Goal: Task Accomplishment & Management: Use online tool/utility

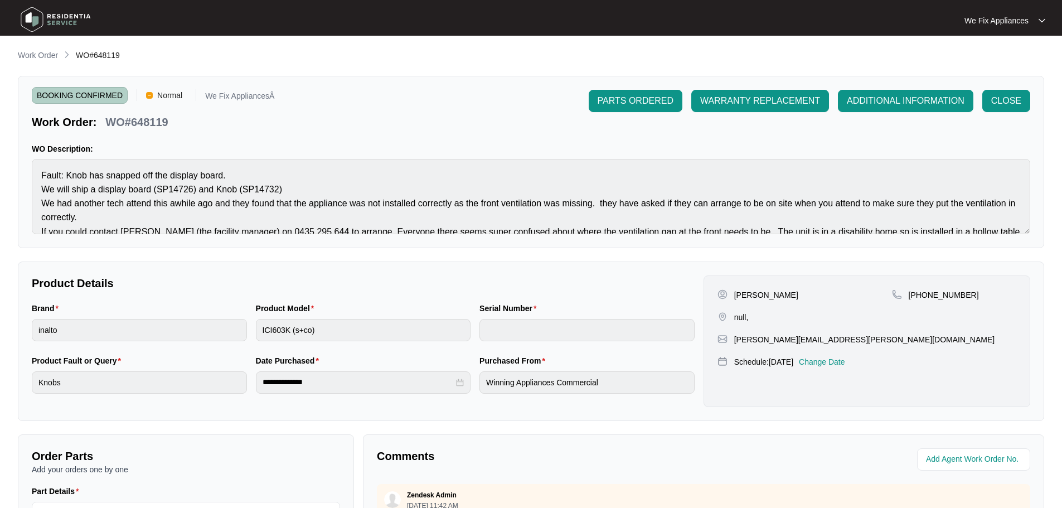
click at [50, 19] on img at bounding box center [56, 19] width 78 height 33
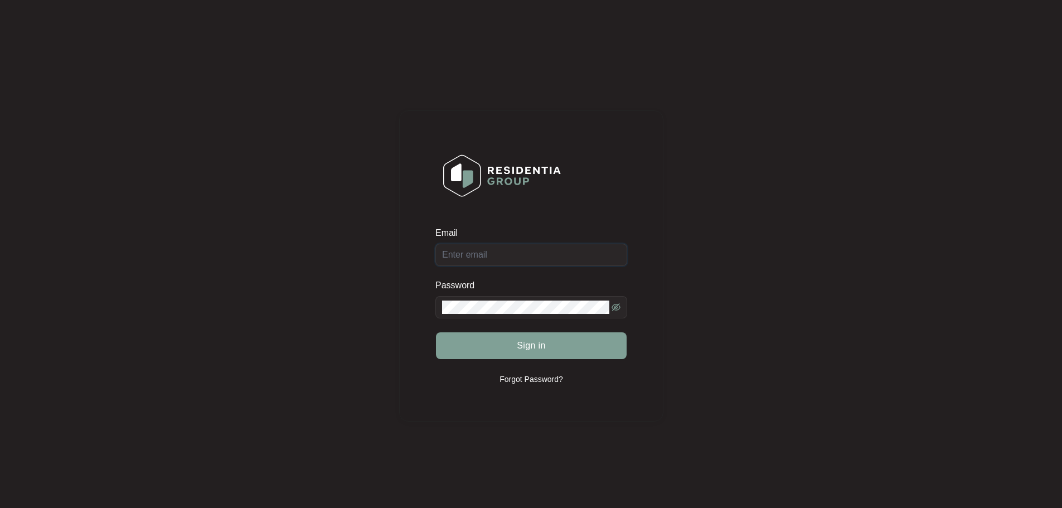
click at [495, 251] on input "Email" at bounding box center [532, 255] width 192 height 22
type input "service@wefixappliances.com.au"
click at [523, 349] on span "Sign in" at bounding box center [531, 345] width 29 height 13
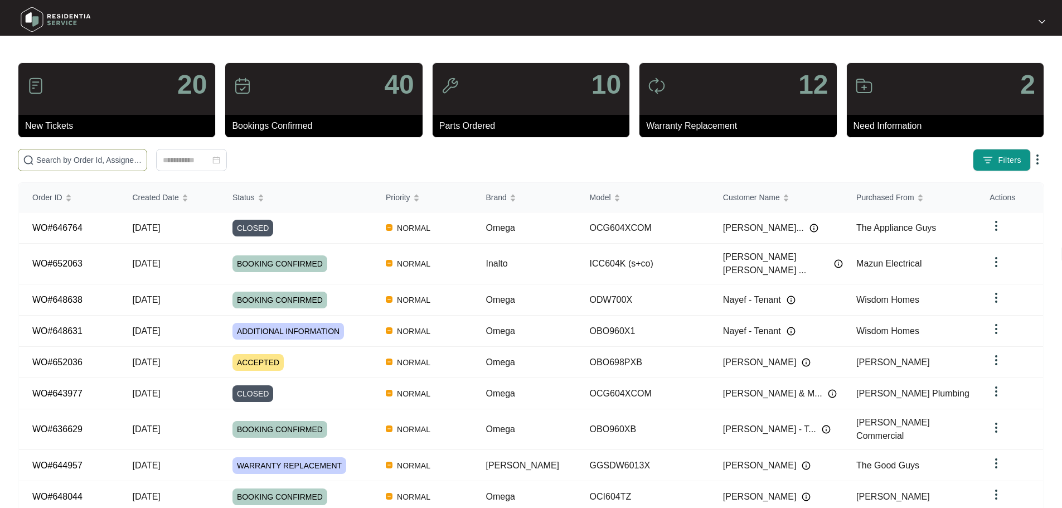
click at [91, 162] on input "text" at bounding box center [89, 160] width 106 height 12
paste input "637504"
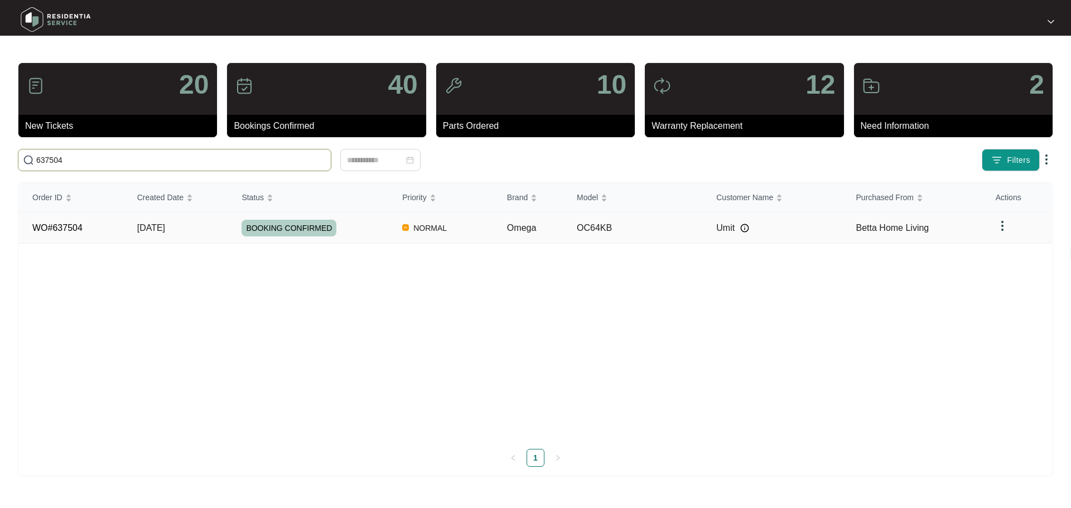
type input "637504"
click at [284, 224] on span "BOOKING CONFIRMED" at bounding box center [288, 228] width 95 height 17
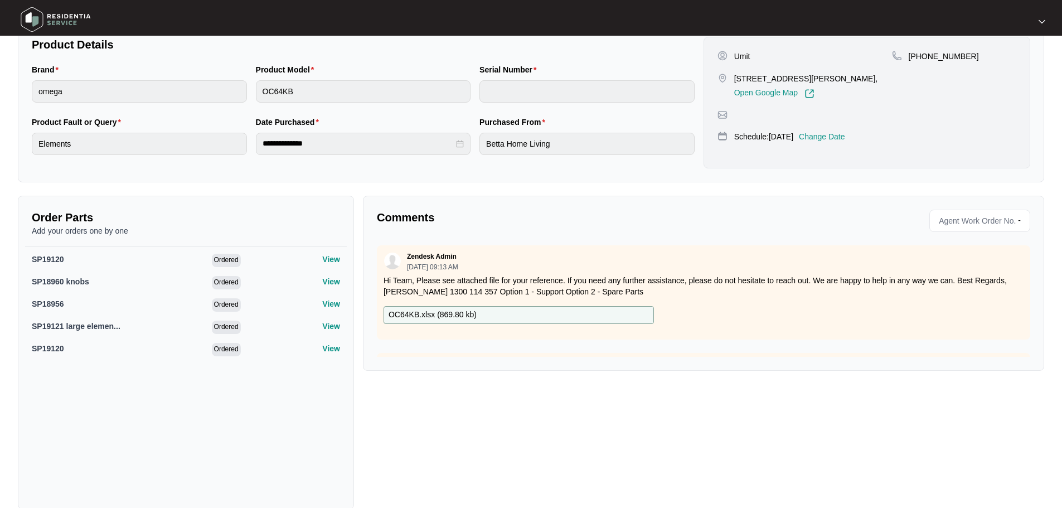
scroll to position [258, 0]
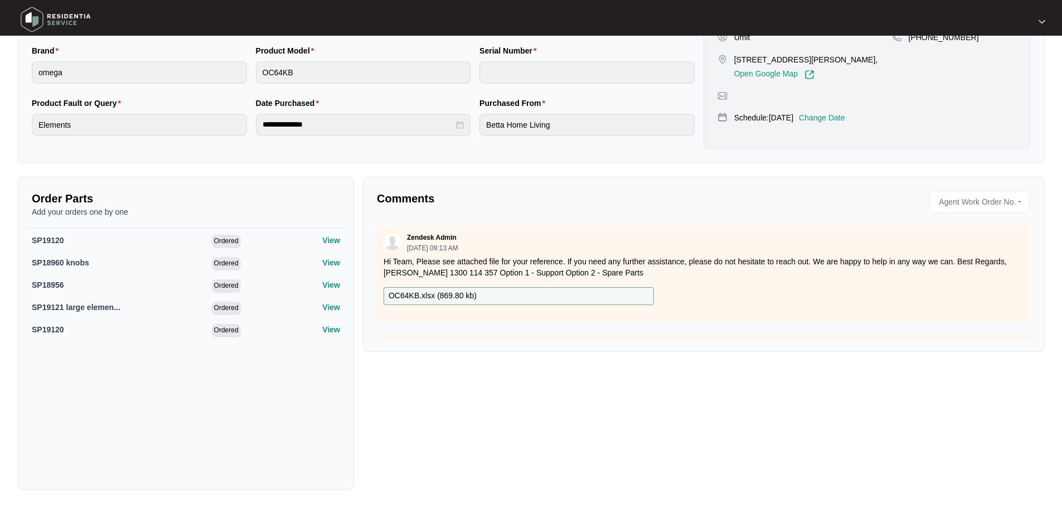
click at [514, 299] on div "OC64KB.xlsx ( 869.80 kb )" at bounding box center [519, 296] width 270 height 18
click at [38, 15] on img at bounding box center [56, 19] width 78 height 33
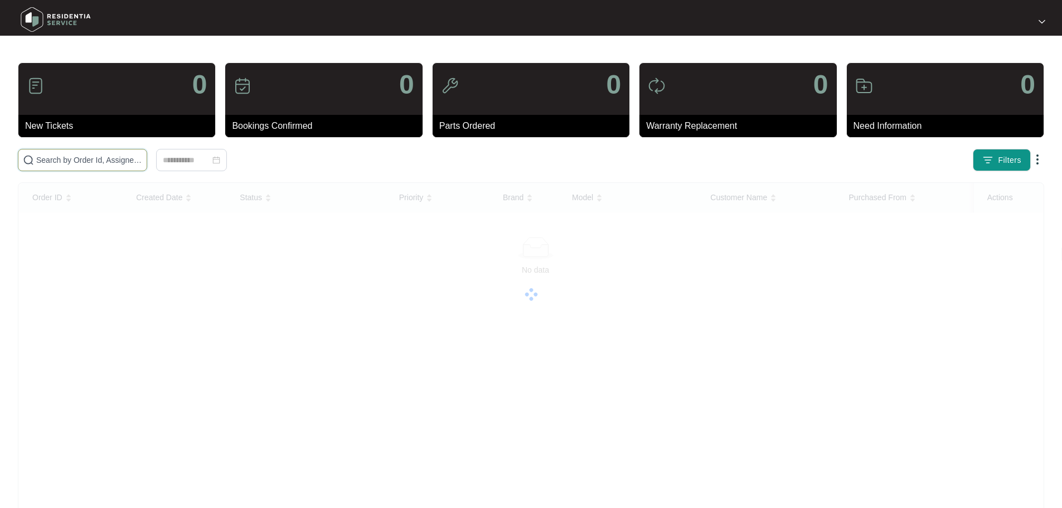
click at [114, 159] on input "text" at bounding box center [89, 160] width 106 height 12
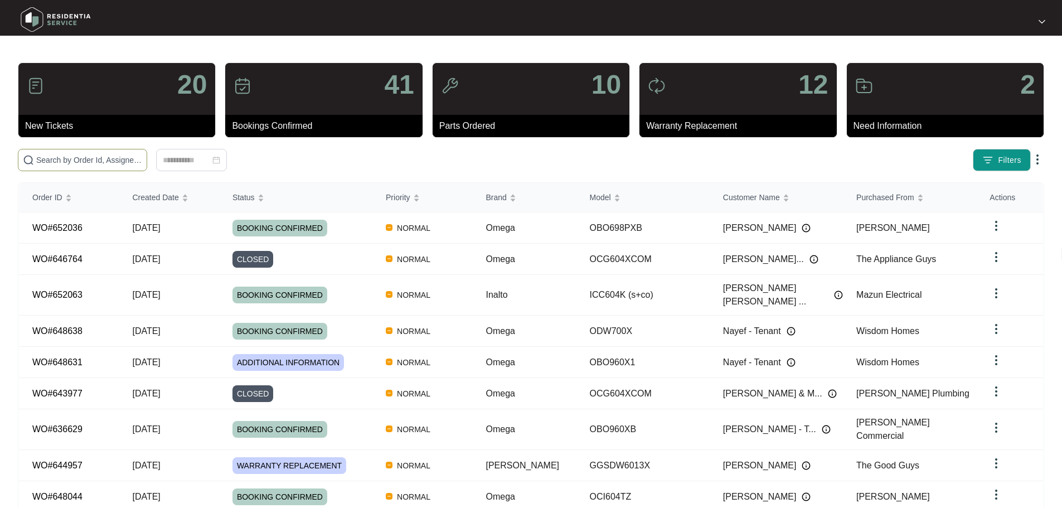
paste input "649488"
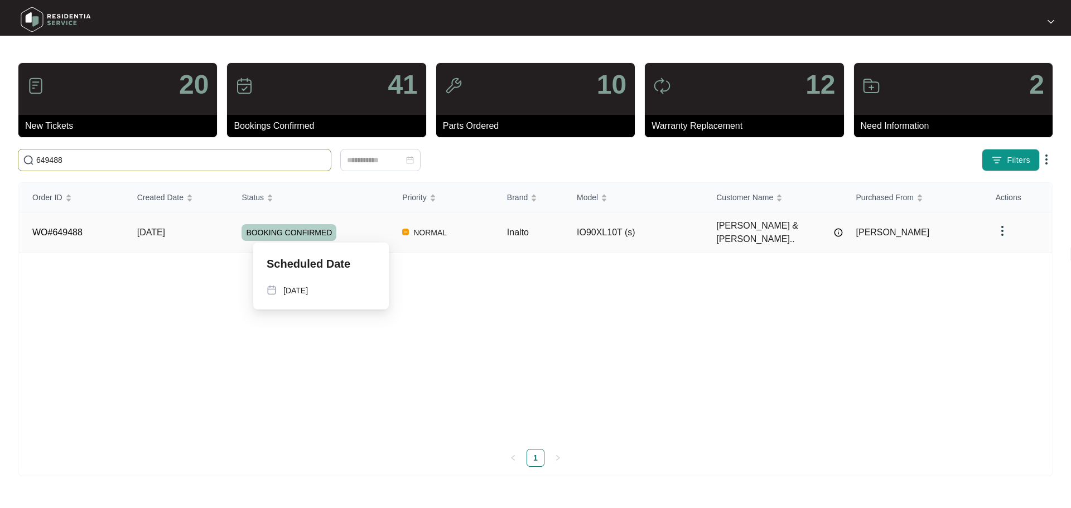
type input "649488"
click at [281, 229] on span "BOOKING CONFIRMED" at bounding box center [288, 232] width 95 height 17
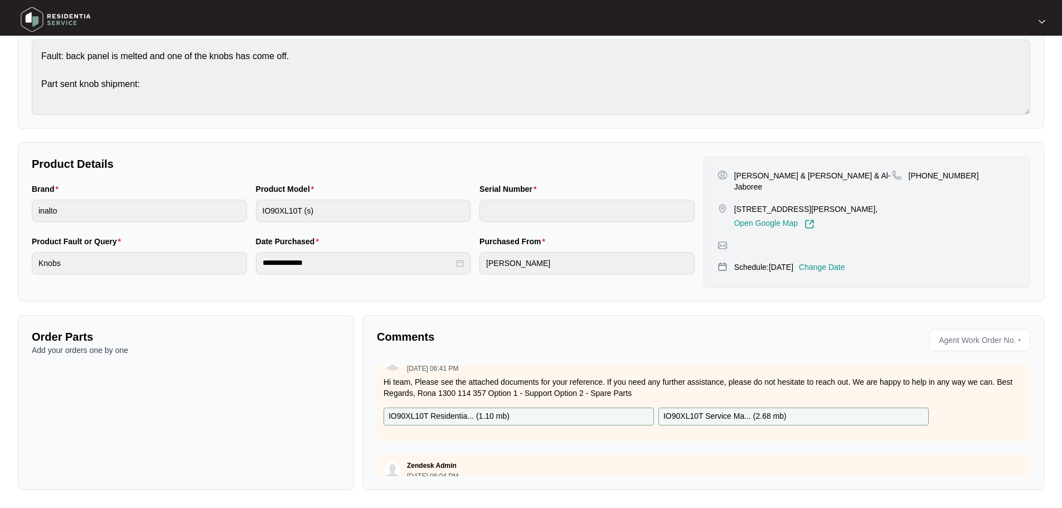
scroll to position [90, 0]
click at [475, 417] on p "IO90XL10T Residentia... ( 1.10 mb )" at bounding box center [449, 416] width 121 height 12
click at [34, 16] on img at bounding box center [56, 19] width 78 height 33
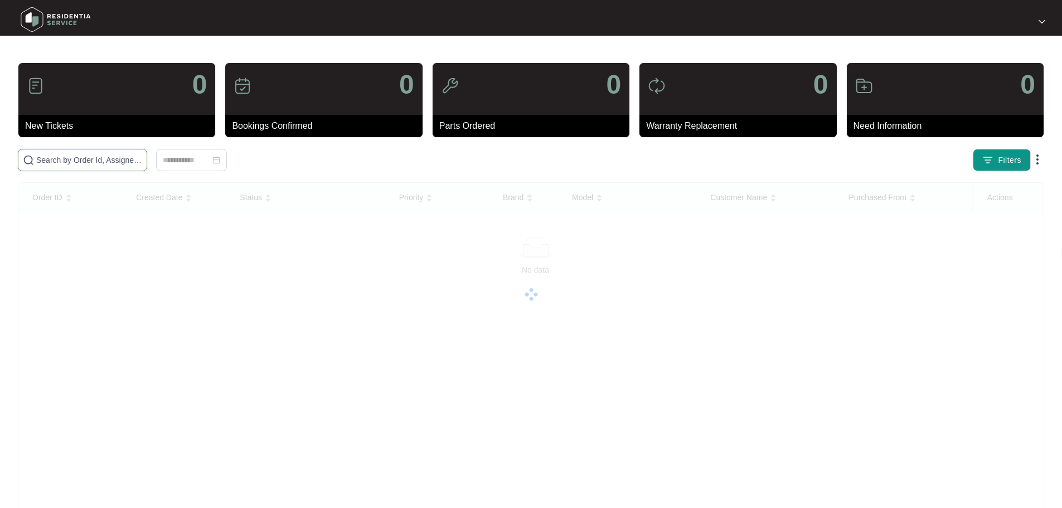
click at [95, 158] on input "text" at bounding box center [89, 160] width 106 height 12
paste input "649488"
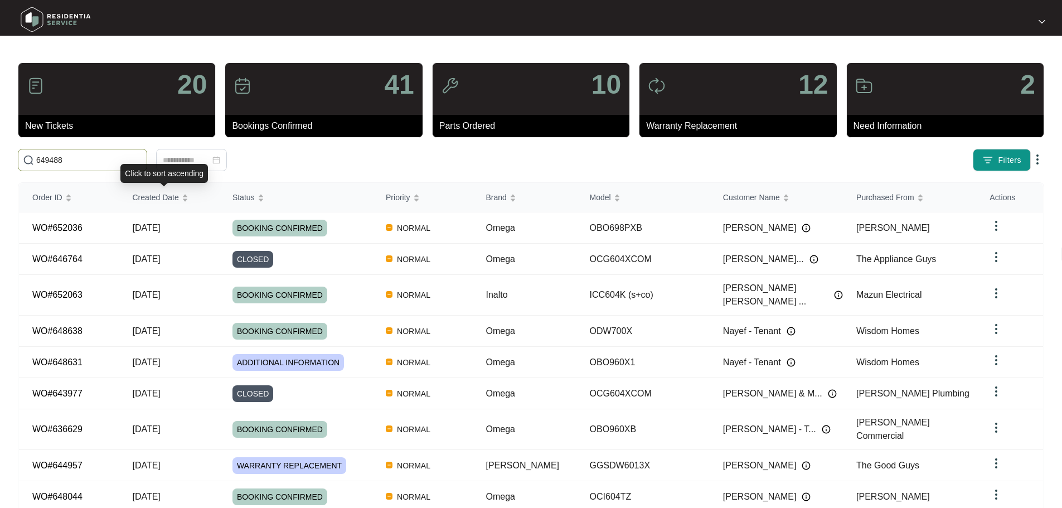
type input "649488"
drag, startPoint x: 66, startPoint y: 153, endPoint x: 1, endPoint y: 159, distance: 66.0
click at [1, 159] on main "20 New Tickets 41 Bookings Confirmed 10 Parts Ordered 12 Warranty Replacement 2…" at bounding box center [531, 299] width 1062 height 598
drag, startPoint x: 79, startPoint y: 156, endPoint x: 6, endPoint y: 156, distance: 72.5
click at [6, 156] on main "20 New Tickets 41 Bookings Confirmed 10 Parts Ordered 12 Warranty Replacement 2…" at bounding box center [531, 299] width 1062 height 598
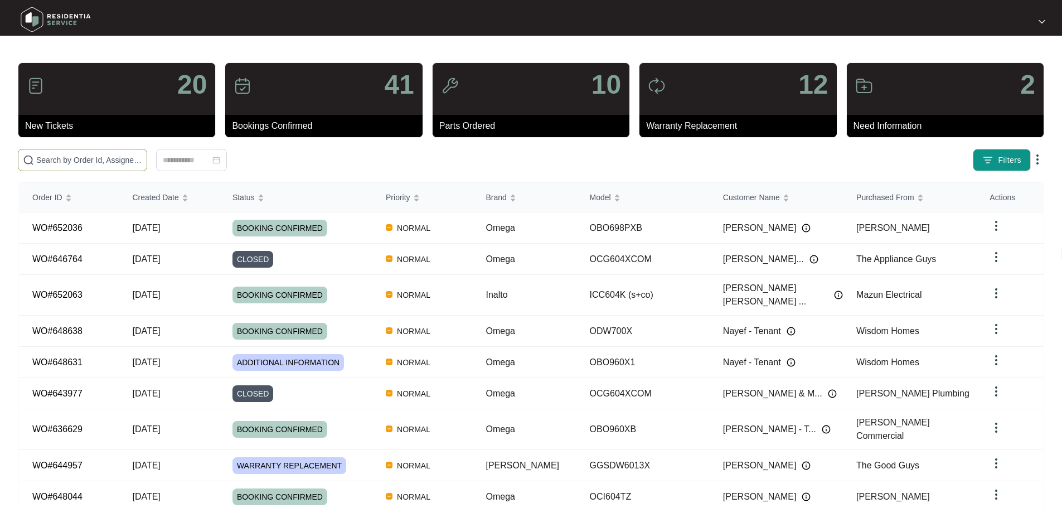
paste input "649488"
type input "649488"
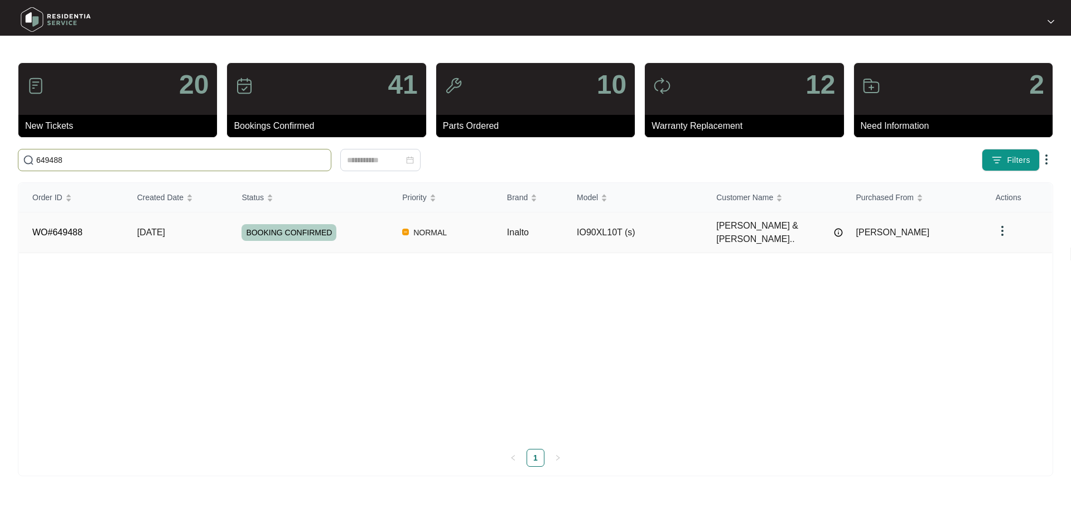
click at [273, 226] on span "BOOKING CONFIRMED" at bounding box center [288, 232] width 95 height 17
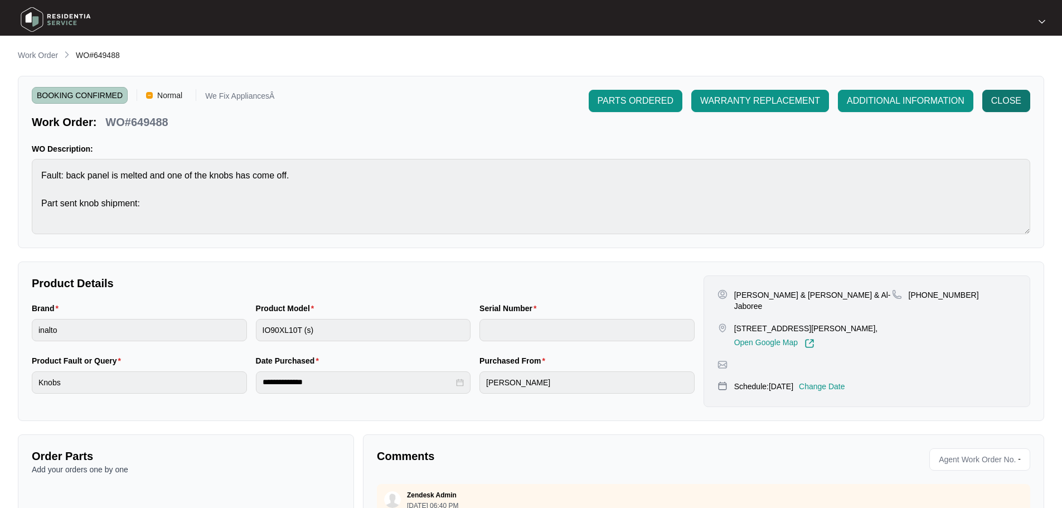
click at [999, 107] on span "CLOSE" at bounding box center [1007, 100] width 30 height 13
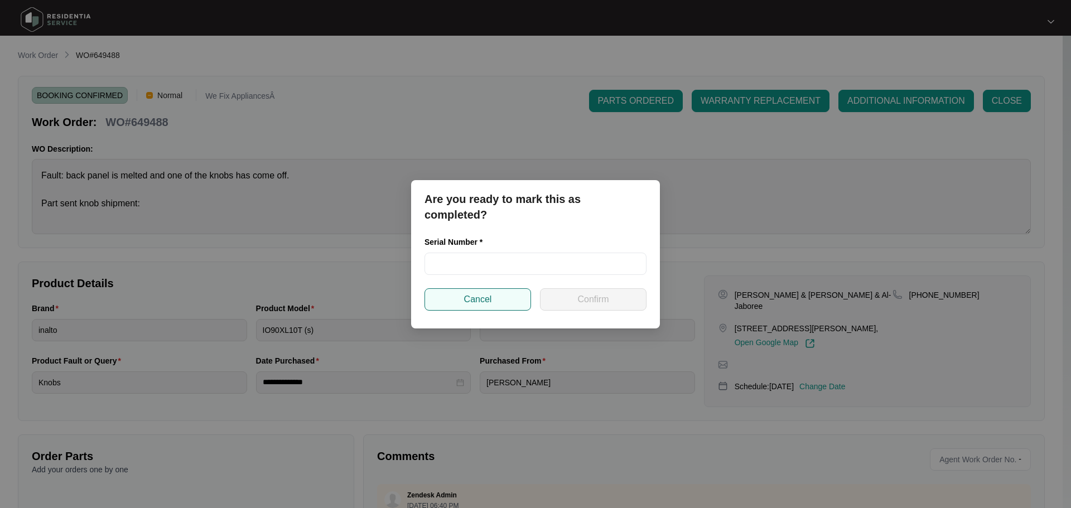
click at [489, 297] on span "Cancel" at bounding box center [478, 299] width 28 height 13
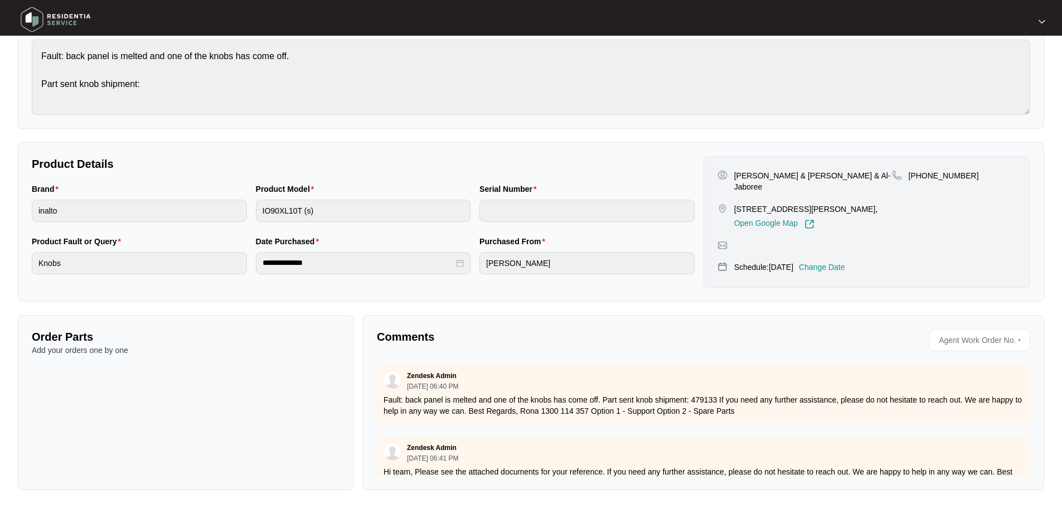
scroll to position [146, 0]
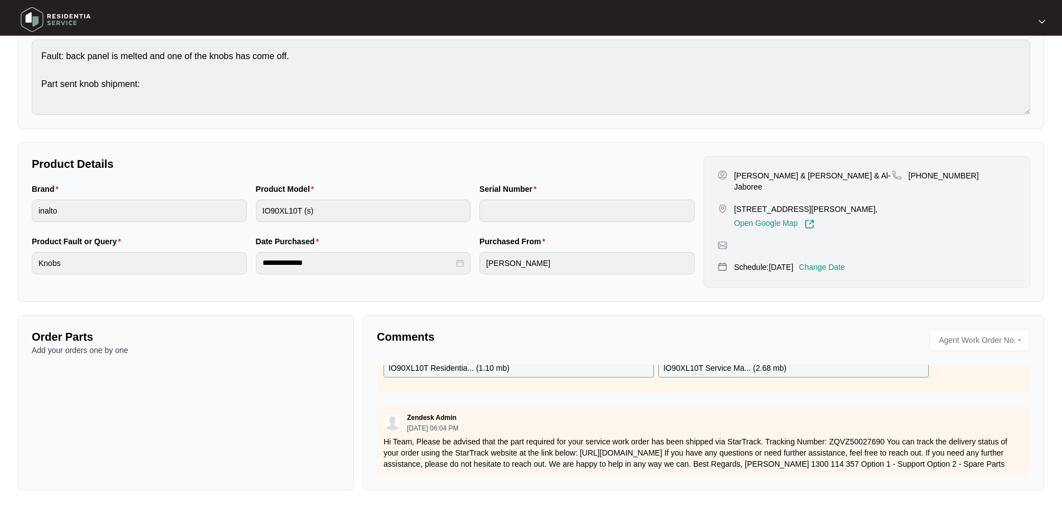
click at [508, 349] on div "Comments" at bounding box center [538, 340] width 331 height 22
click at [485, 355] on div "Comments Agent Work Order No. - Zendesk Admin 10/07/2025 at 06:40 PM Fault: bac…" at bounding box center [704, 402] width 682 height 175
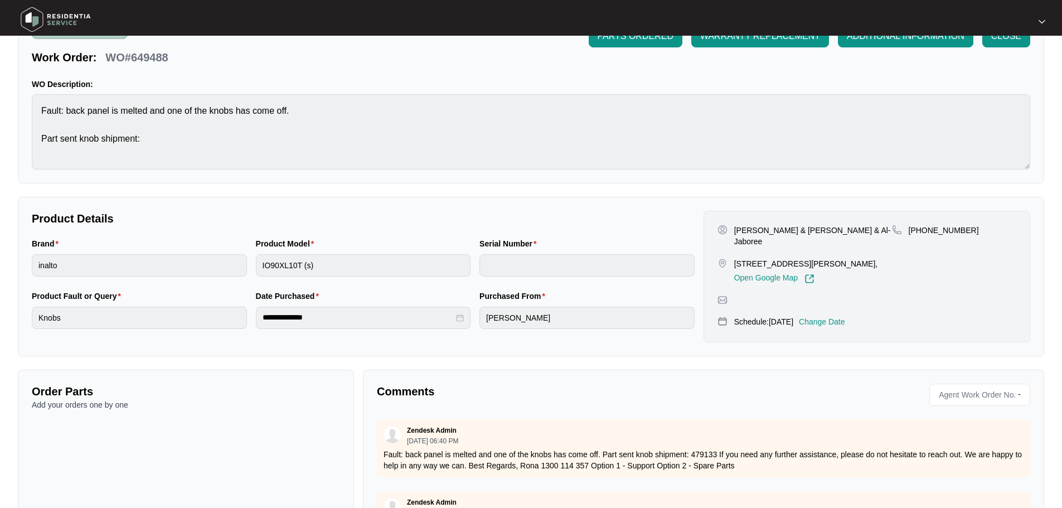
scroll to position [0, 0]
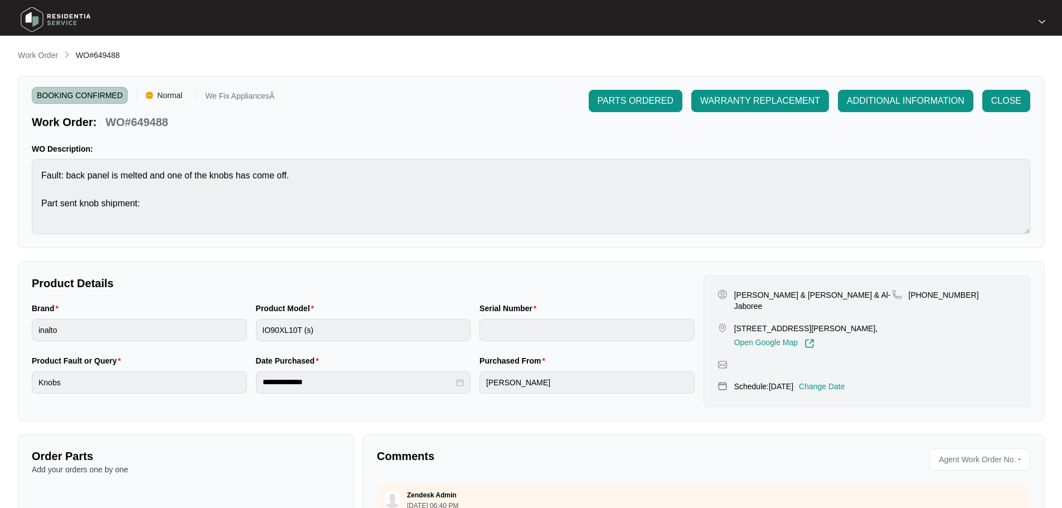
click at [35, 20] on img at bounding box center [56, 19] width 78 height 33
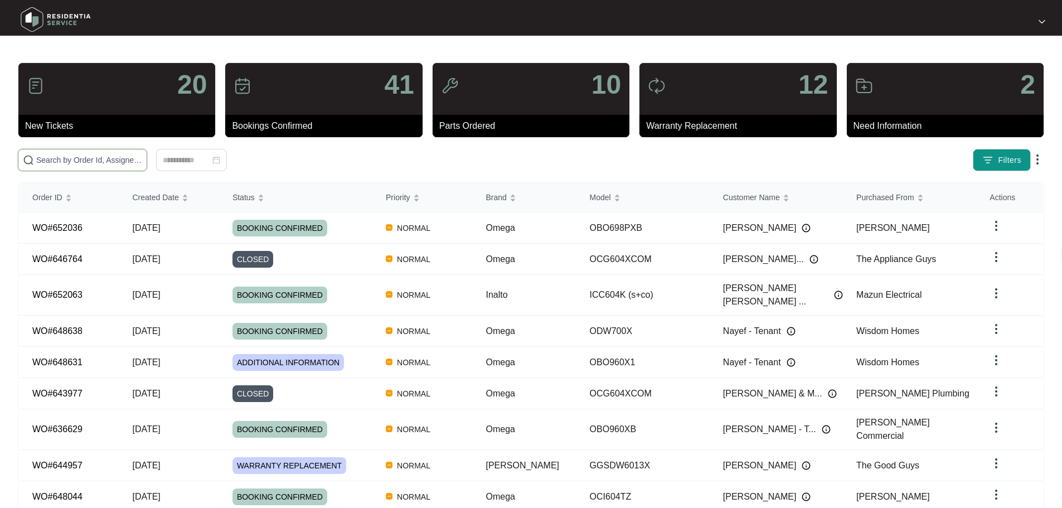
click at [95, 161] on input "text" at bounding box center [89, 160] width 106 height 12
paste input "23380098"
type input "23380098"
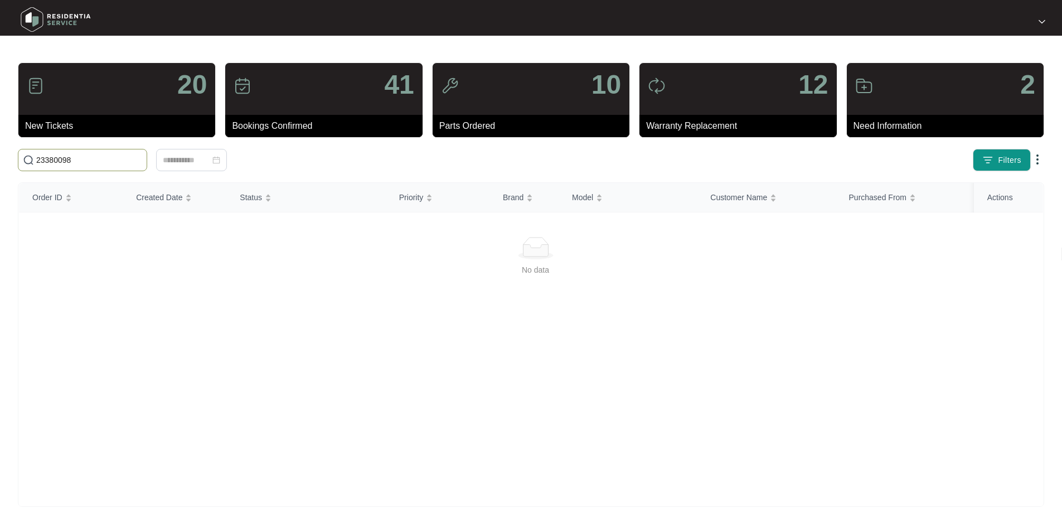
drag, startPoint x: 84, startPoint y: 161, endPoint x: 9, endPoint y: 161, distance: 74.7
click at [9, 161] on main "20 New Tickets 41 Bookings Confirmed 10 Parts Ordered 12 Warranty Replacement 2…" at bounding box center [531, 262] width 1062 height 525
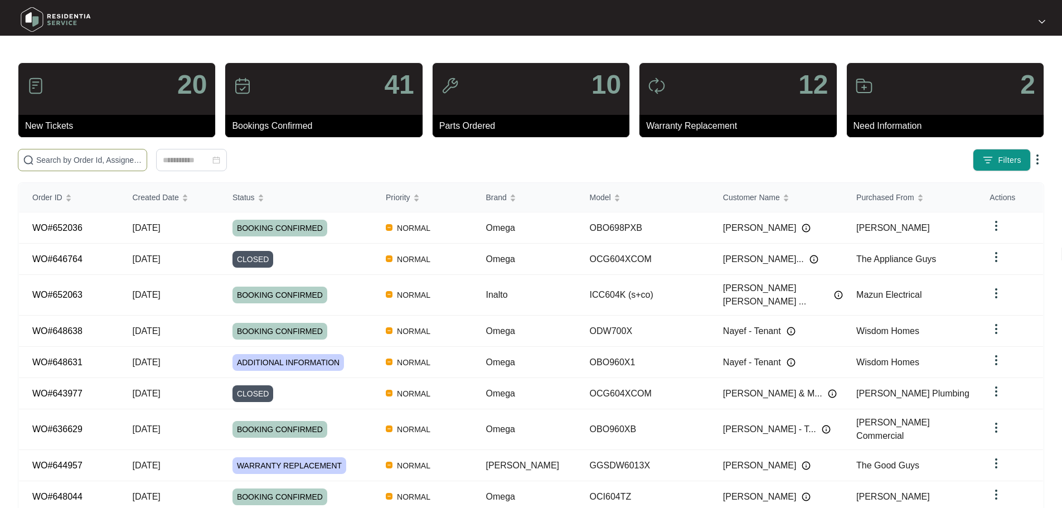
click at [66, 159] on input "text" at bounding box center [89, 160] width 106 height 12
paste input "649488"
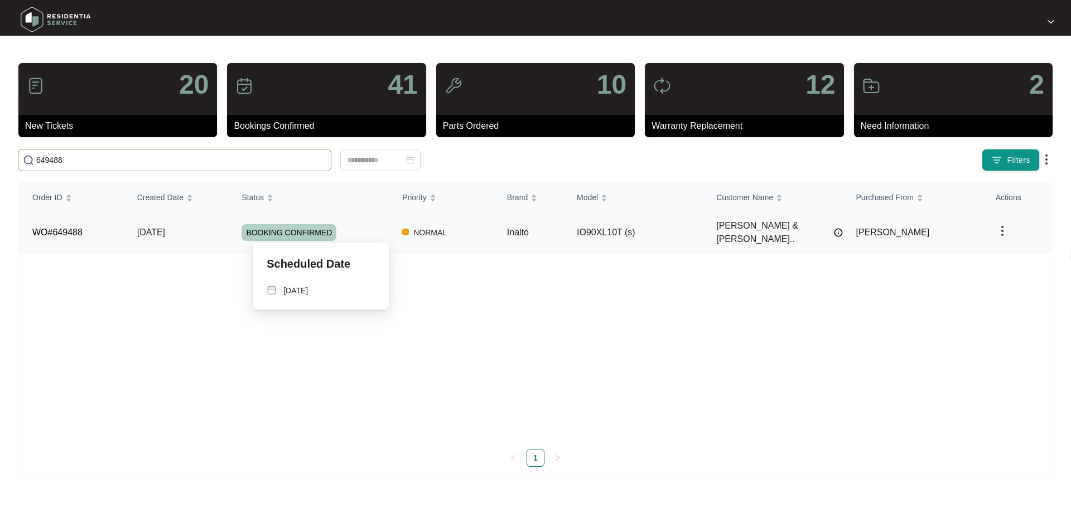
type input "649488"
click at [279, 224] on span "BOOKING CONFIRMED" at bounding box center [288, 232] width 95 height 17
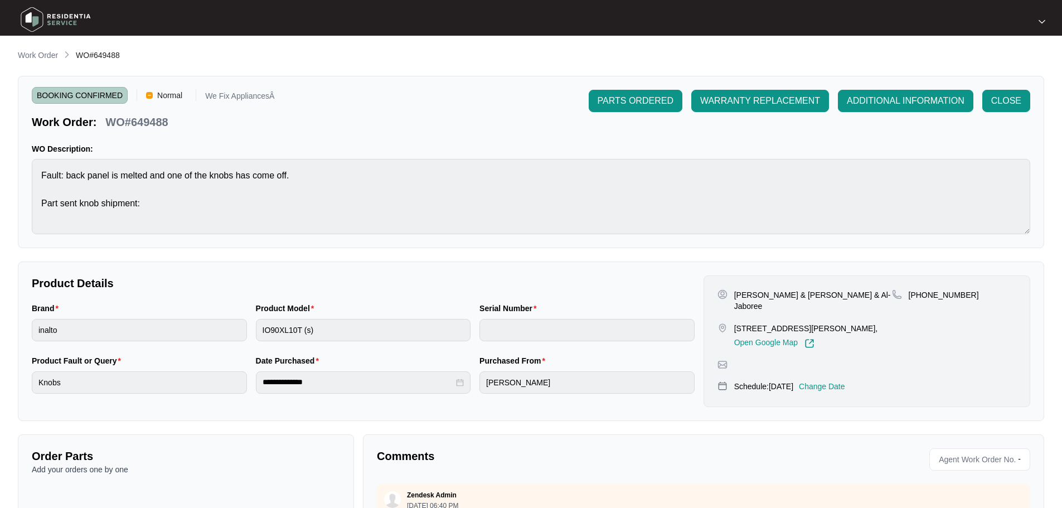
scroll to position [119, 0]
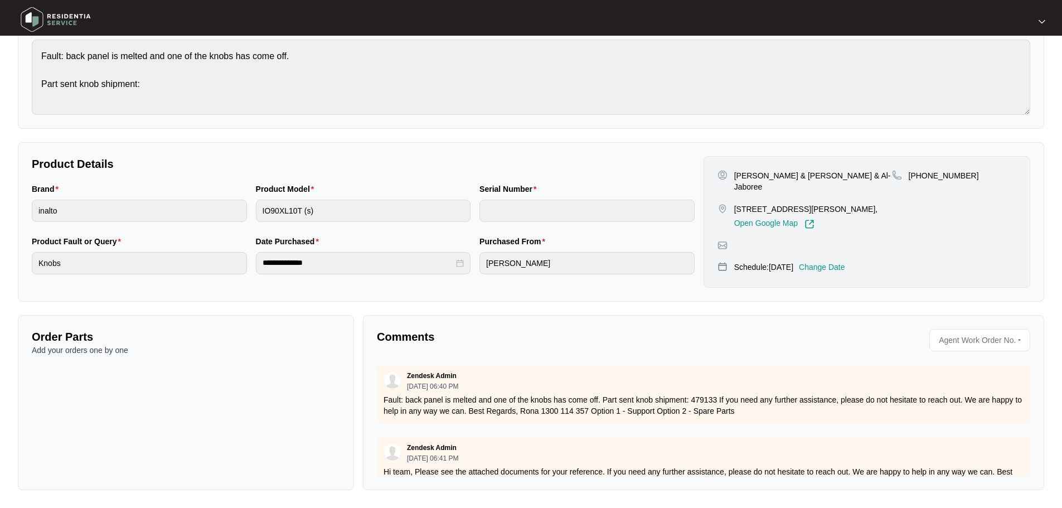
click at [982, 342] on span "Agent Work Order No." at bounding box center [975, 340] width 81 height 17
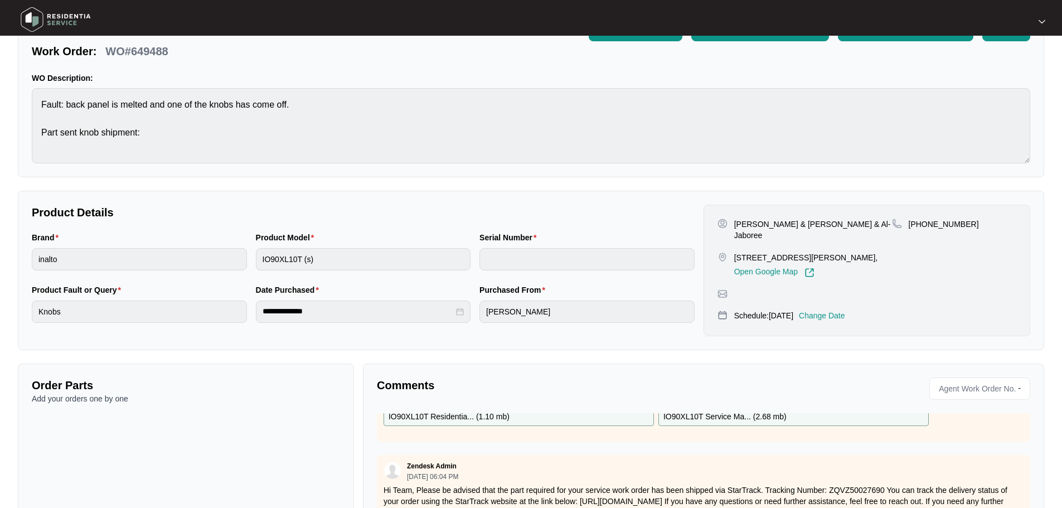
scroll to position [0, 0]
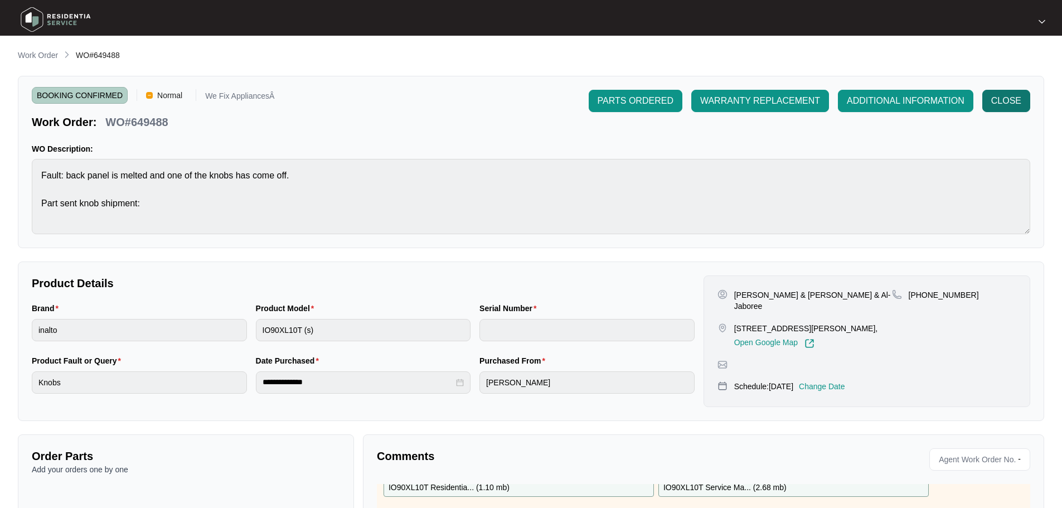
click at [1010, 103] on span "CLOSE" at bounding box center [1007, 100] width 30 height 13
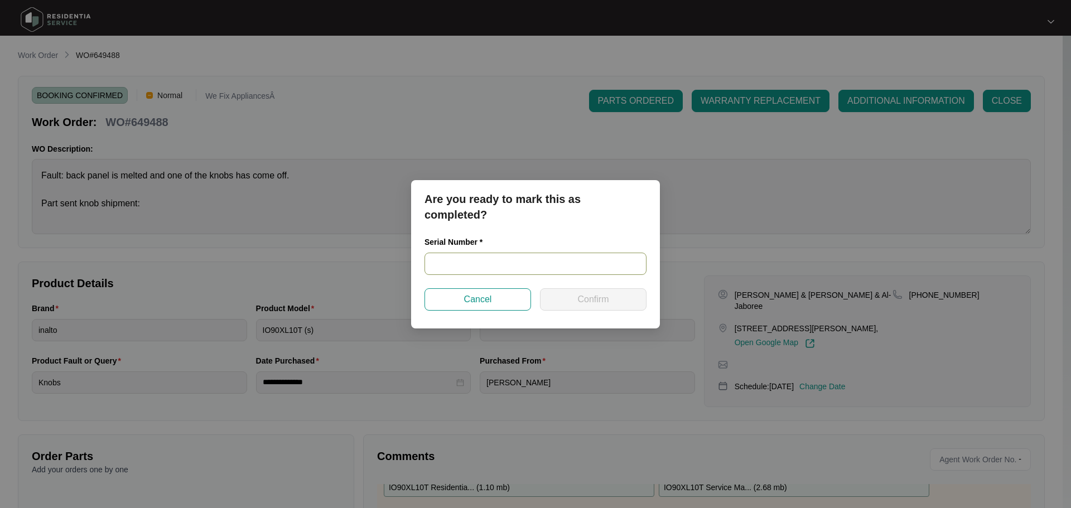
click at [481, 263] on input "text" at bounding box center [535, 264] width 222 height 22
paste input "23380098"
type input "23380098"
click at [592, 303] on span "Confirm" at bounding box center [592, 299] width 31 height 13
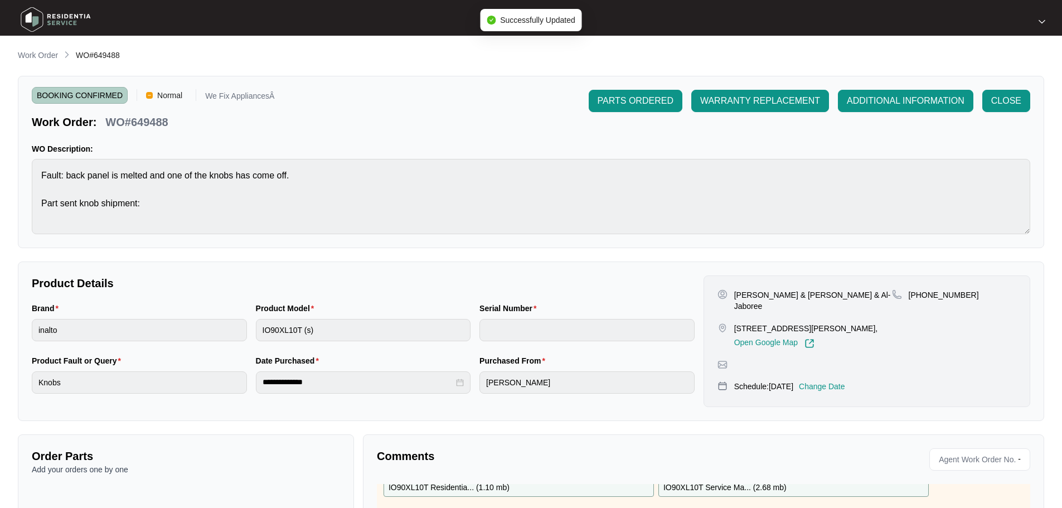
type input "23380098"
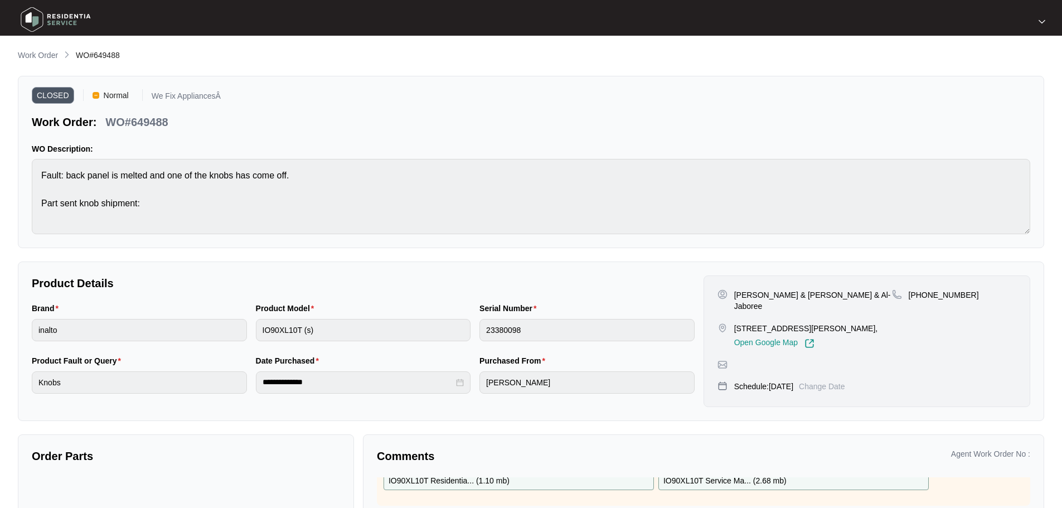
click at [52, 21] on img at bounding box center [56, 19] width 78 height 33
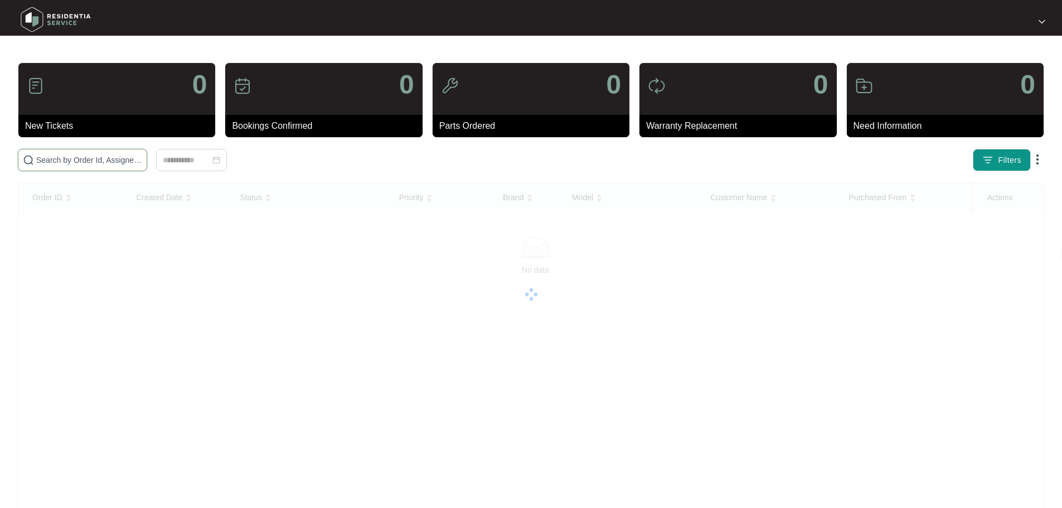
click at [74, 156] on input "text" at bounding box center [89, 160] width 106 height 12
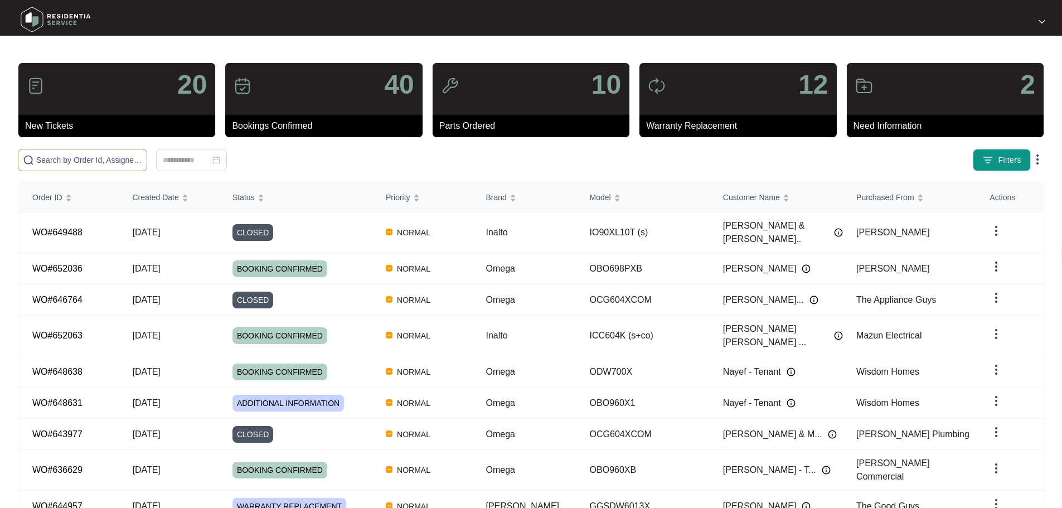
paste input "650307"
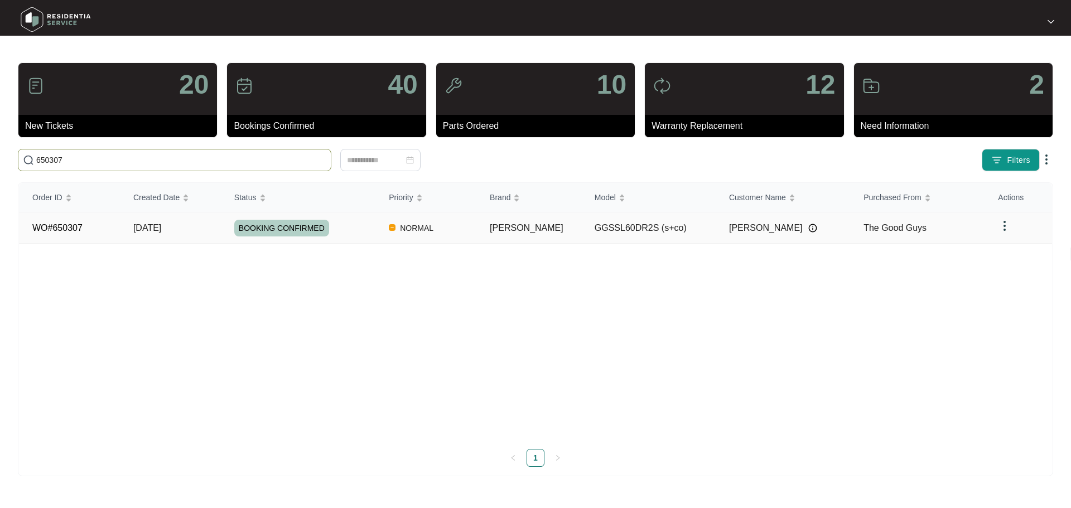
type input "650307"
click at [280, 228] on span "BOOKING CONFIRMED" at bounding box center [281, 228] width 95 height 17
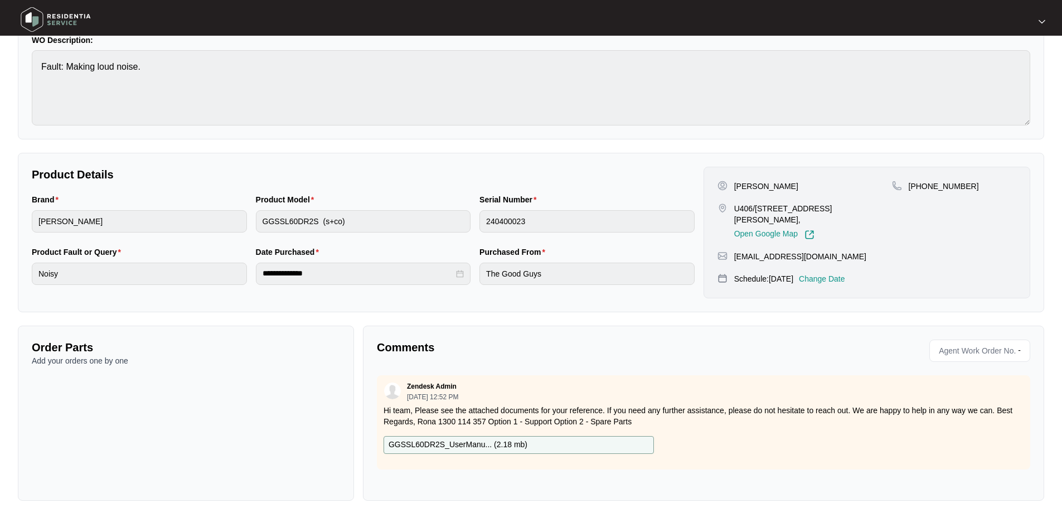
scroll to position [119, 0]
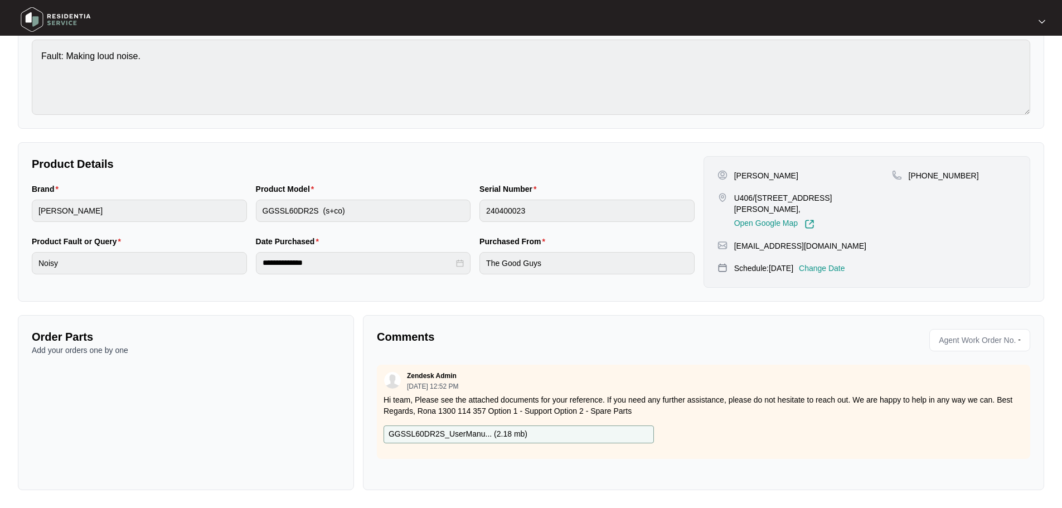
click at [491, 436] on p "GGSSL60DR2S_UserManu... ( 2.18 mb )" at bounding box center [458, 434] width 139 height 12
click at [477, 433] on p "GGSSL60DR2S_UserManu... ( 2.18 mb )" at bounding box center [458, 434] width 139 height 12
click at [35, 17] on img at bounding box center [56, 19] width 78 height 33
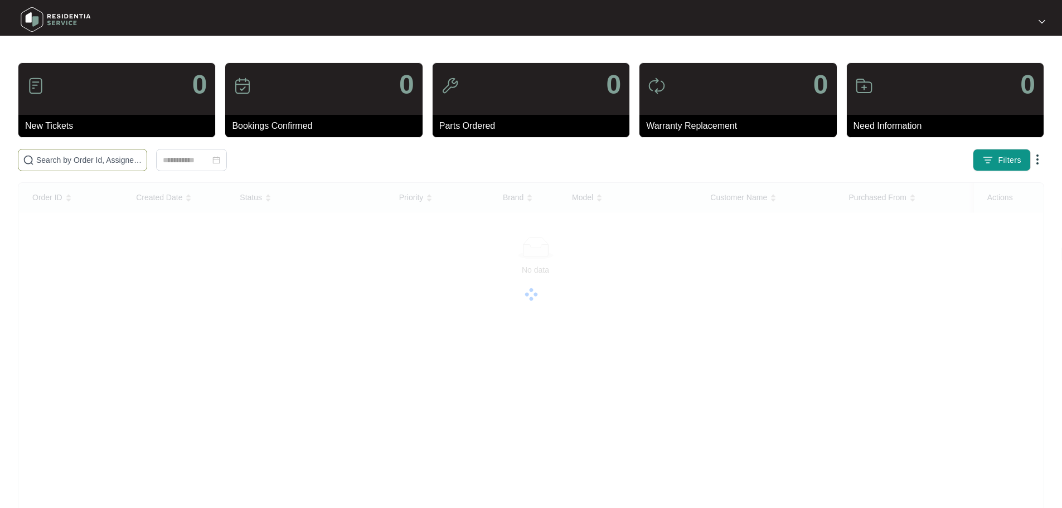
click at [59, 159] on input "text" at bounding box center [89, 160] width 106 height 12
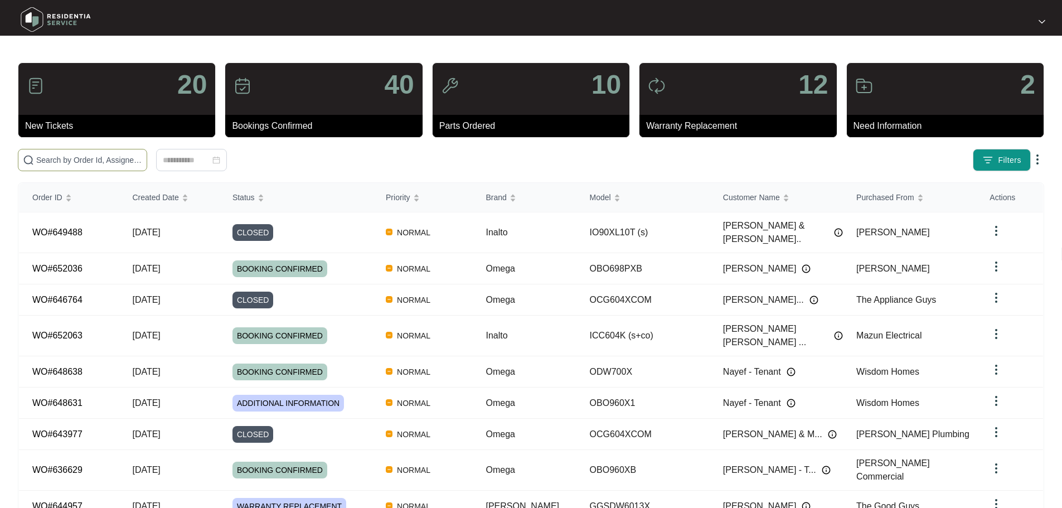
paste input "648631"
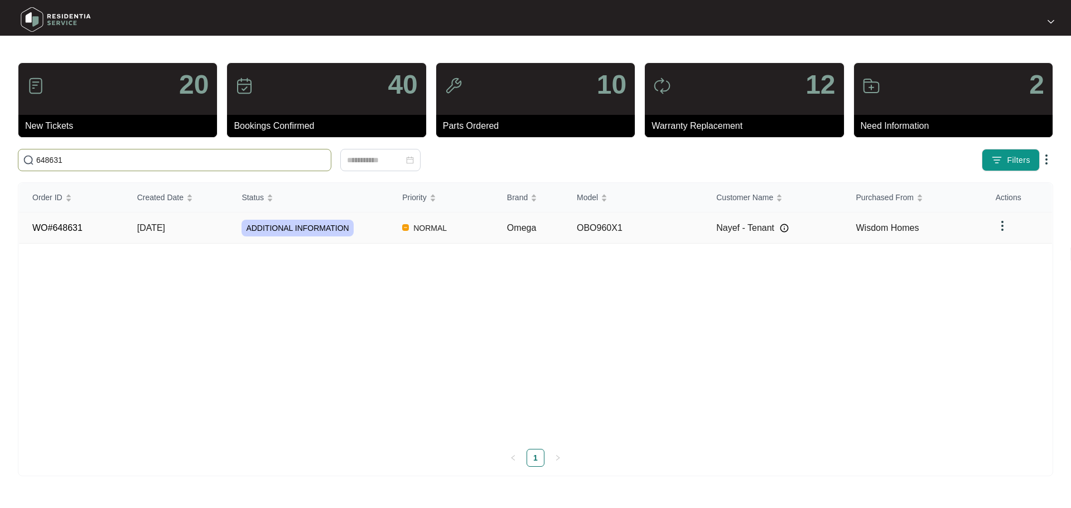
type input "648631"
click at [295, 225] on span "ADDITIONAL INFORMATION" at bounding box center [297, 228] width 112 height 17
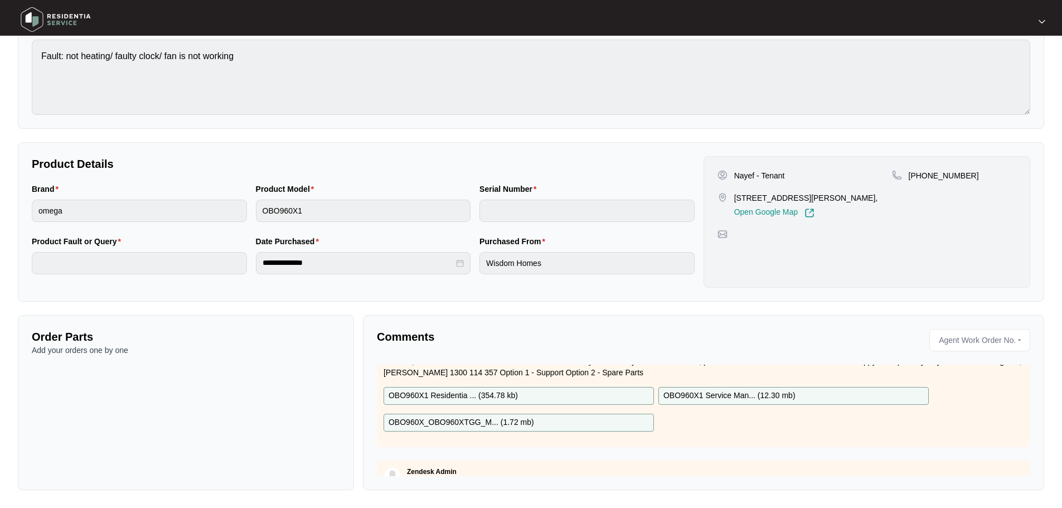
scroll to position [56, 0]
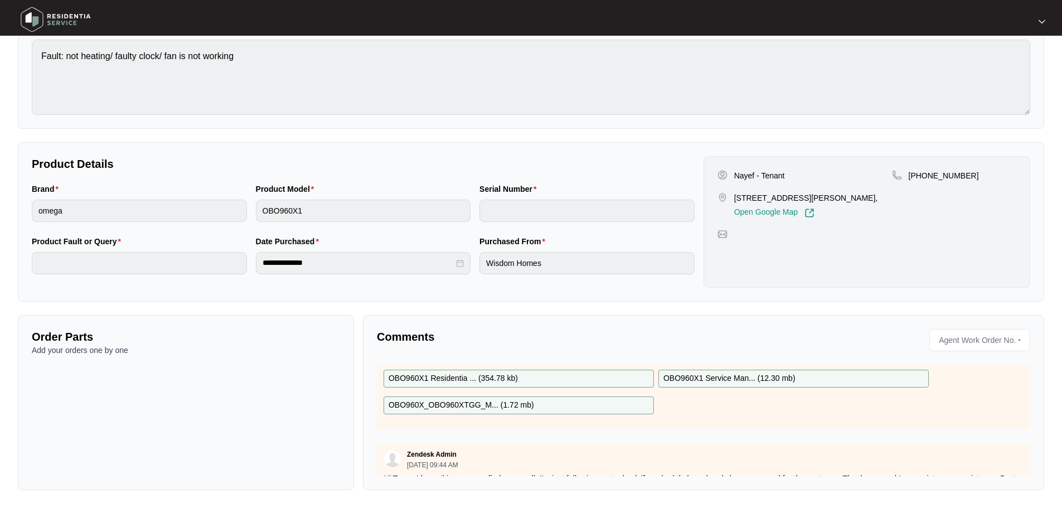
click at [479, 379] on p "OBO960X1 Residentia ... ( 354.78 kb )" at bounding box center [453, 379] width 129 height 12
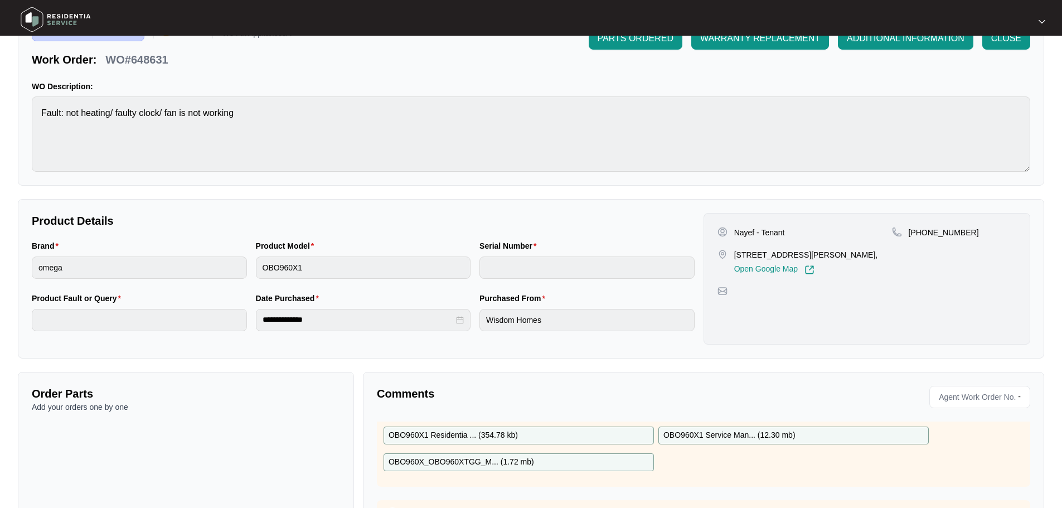
scroll to position [119, 0]
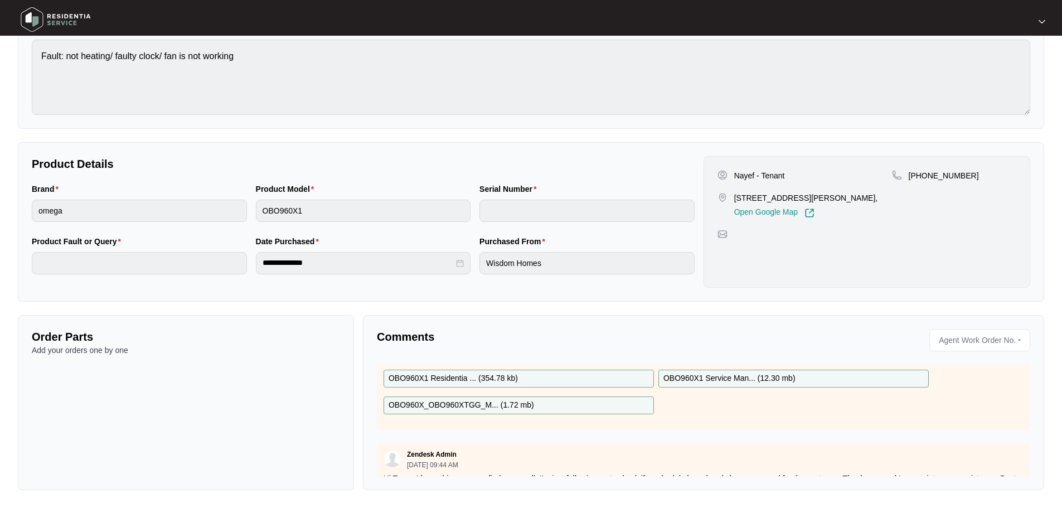
drag, startPoint x: 207, startPoint y: 357, endPoint x: 301, endPoint y: 299, distance: 109.4
click at [207, 356] on div "Order Parts Add your orders one by one" at bounding box center [186, 402] width 336 height 175
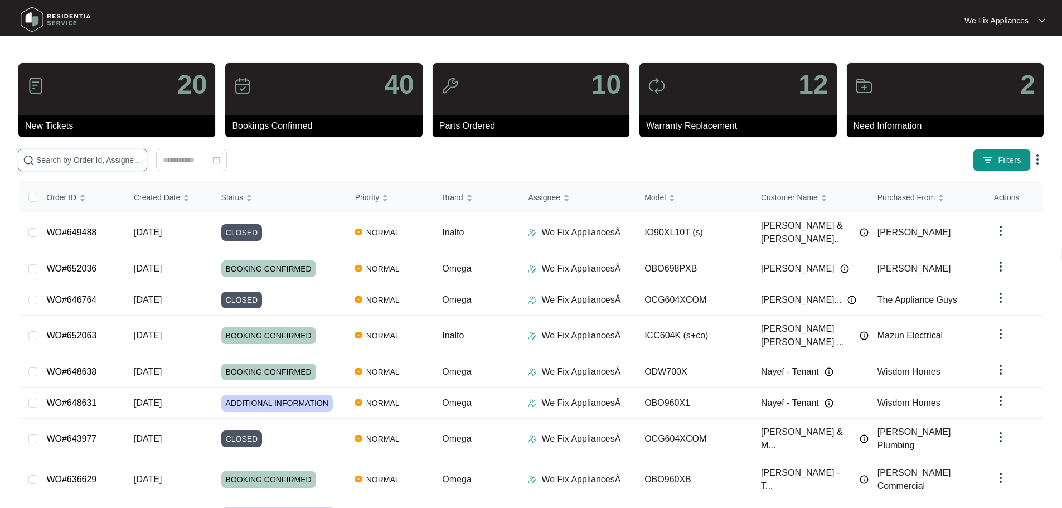
click at [72, 161] on input "text" at bounding box center [89, 160] width 106 height 12
paste input "648631"
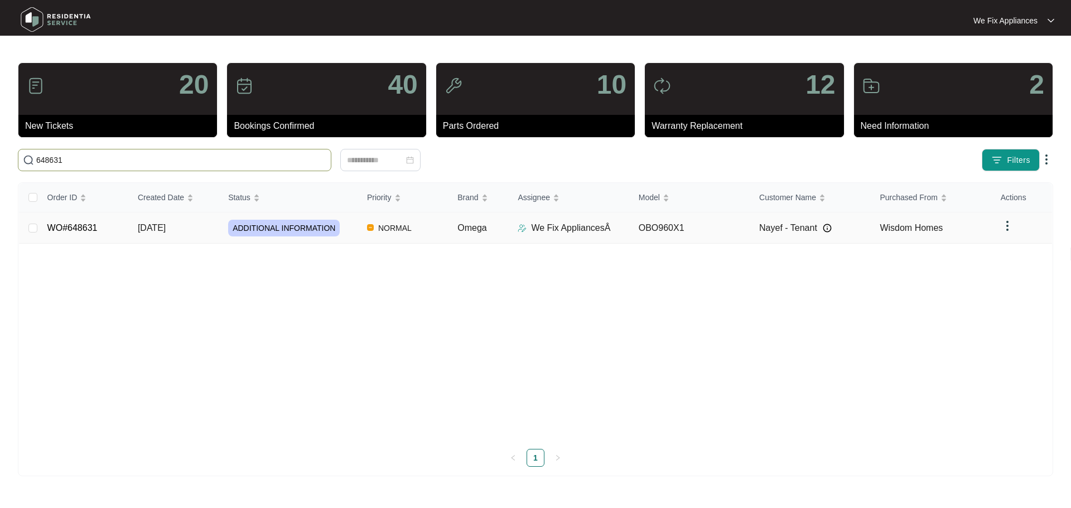
type input "648631"
click at [272, 229] on span "ADDITIONAL INFORMATION" at bounding box center [284, 228] width 112 height 17
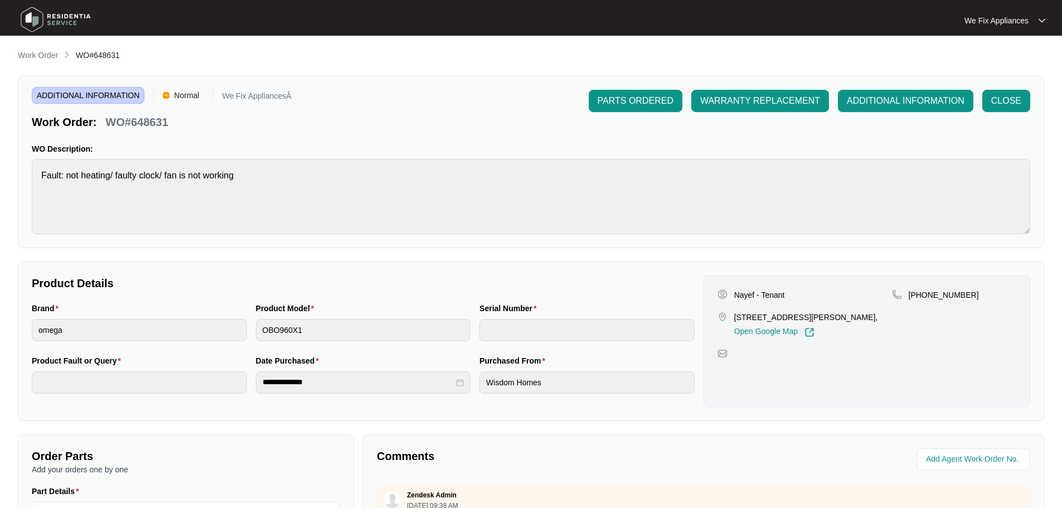
scroll to position [232, 0]
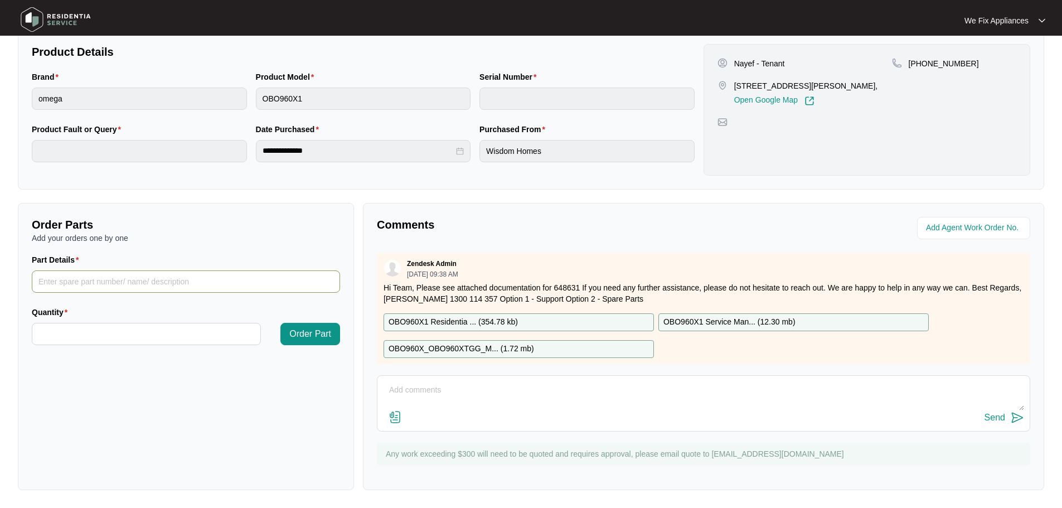
click at [94, 276] on input "Part Details" at bounding box center [186, 281] width 308 height 22
paste input "SP14037"
type input "SP14037 clock"
click at [137, 336] on input "Quantity" at bounding box center [146, 333] width 228 height 21
type input "*"
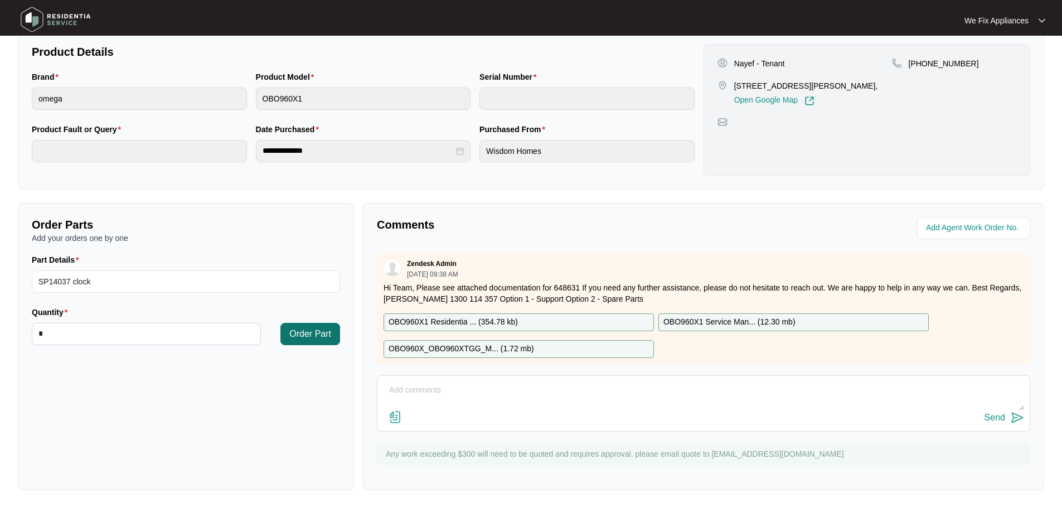
click at [322, 334] on span "Order Part" at bounding box center [310, 333] width 42 height 13
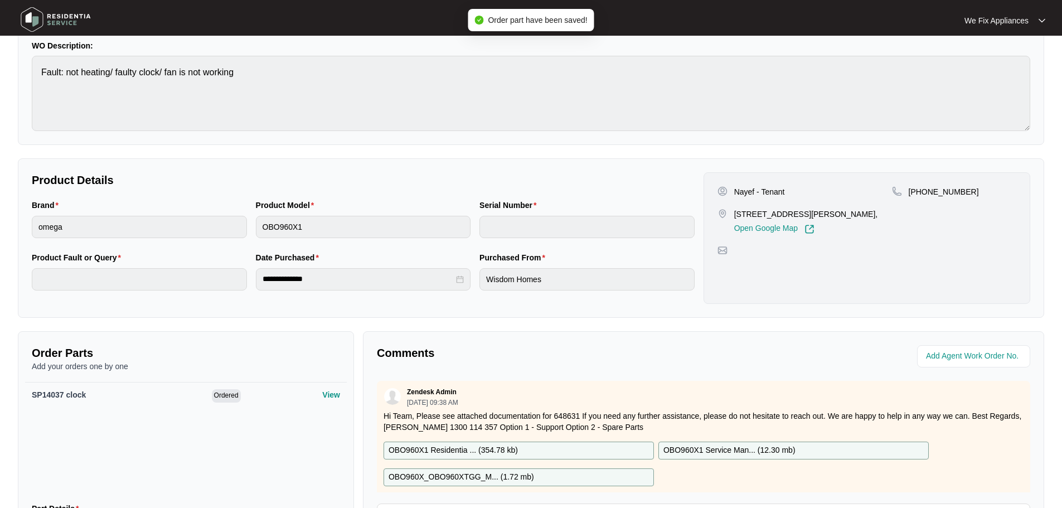
scroll to position [0, 0]
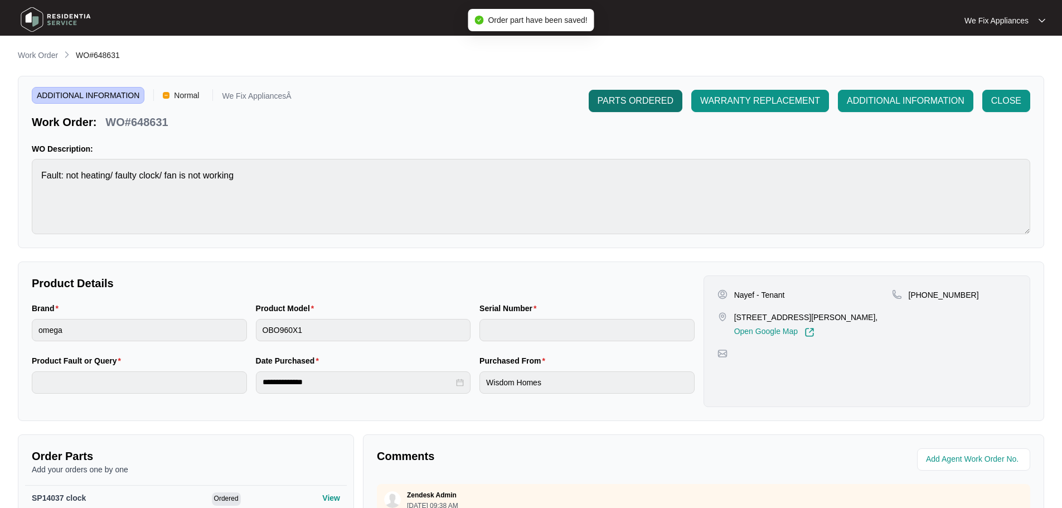
click at [639, 106] on span "PARTS ORDERED" at bounding box center [636, 100] width 76 height 13
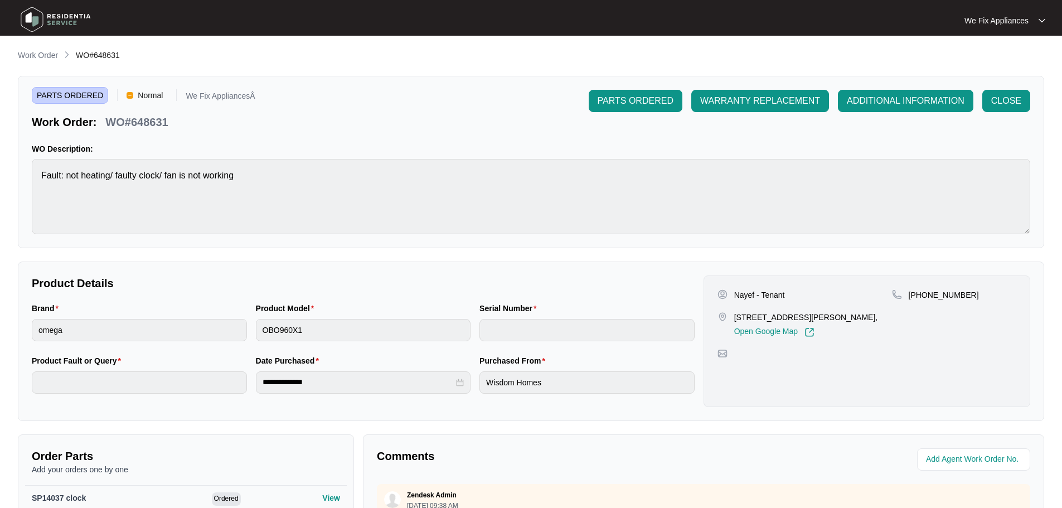
click at [44, 18] on img at bounding box center [56, 19] width 78 height 33
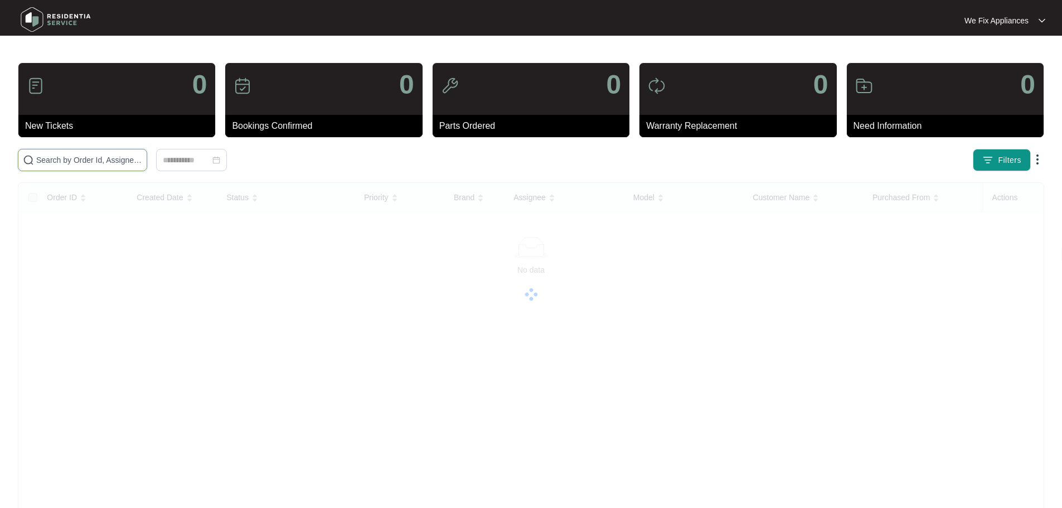
click at [90, 155] on input "text" at bounding box center [89, 160] width 106 height 12
paste input "650632"
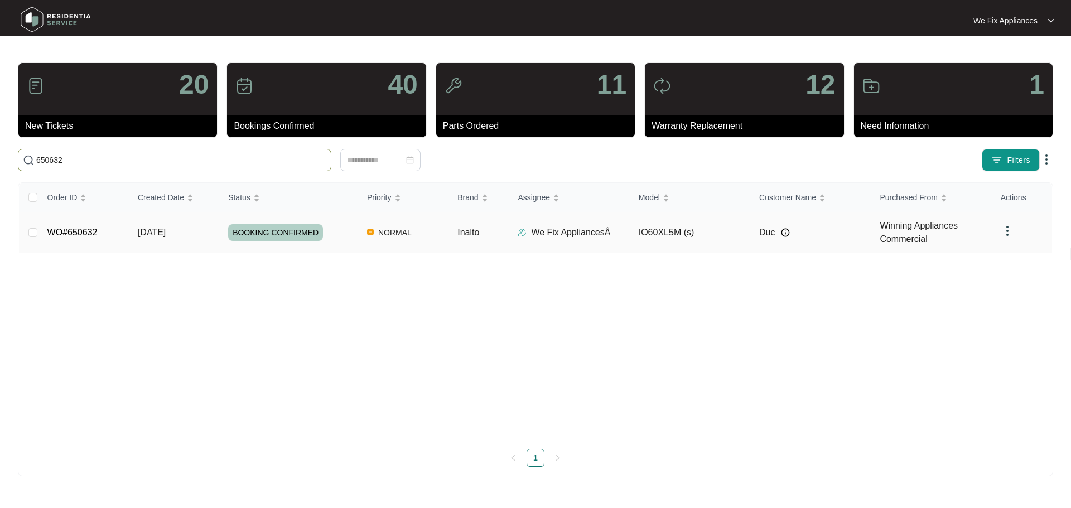
type input "650632"
click at [262, 230] on span "BOOKING CONFIRMED" at bounding box center [275, 232] width 95 height 17
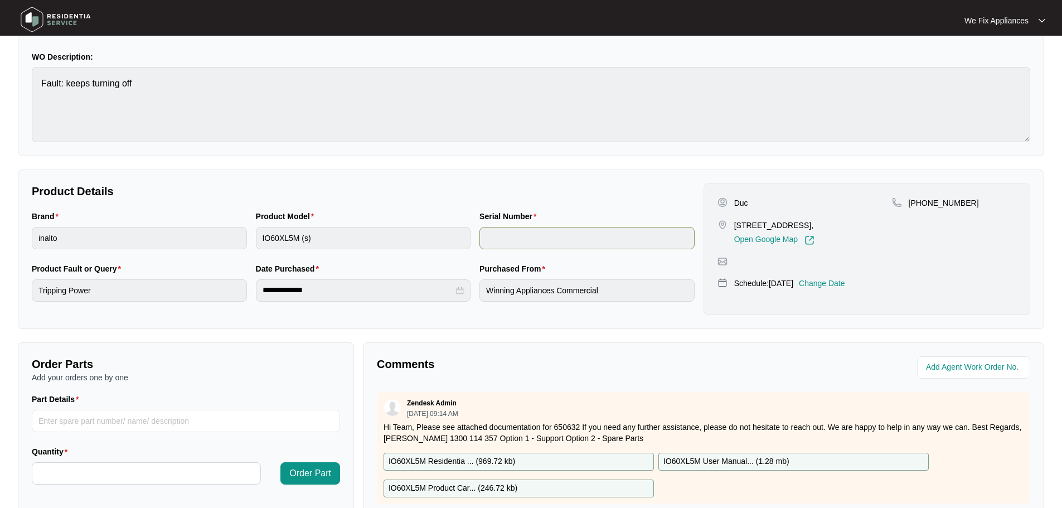
scroll to position [232, 0]
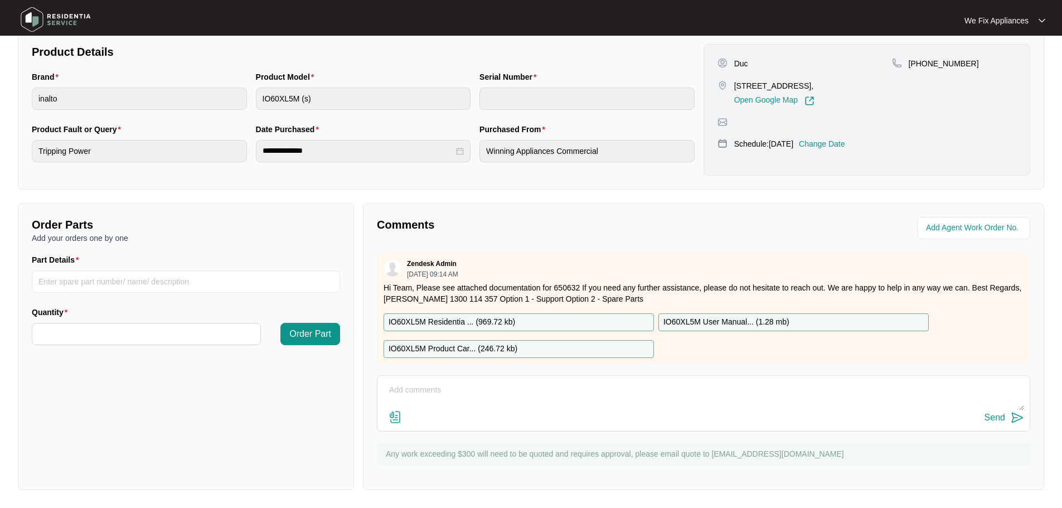
click at [454, 319] on p "IO60XL5M Residentia ... ( 969.72 kb )" at bounding box center [452, 322] width 127 height 12
click at [109, 282] on input "Part Details" at bounding box center [186, 281] width 308 height 22
paste input "SP10106"
type input "SP10106"
click at [103, 333] on input "Quantity" at bounding box center [146, 333] width 228 height 21
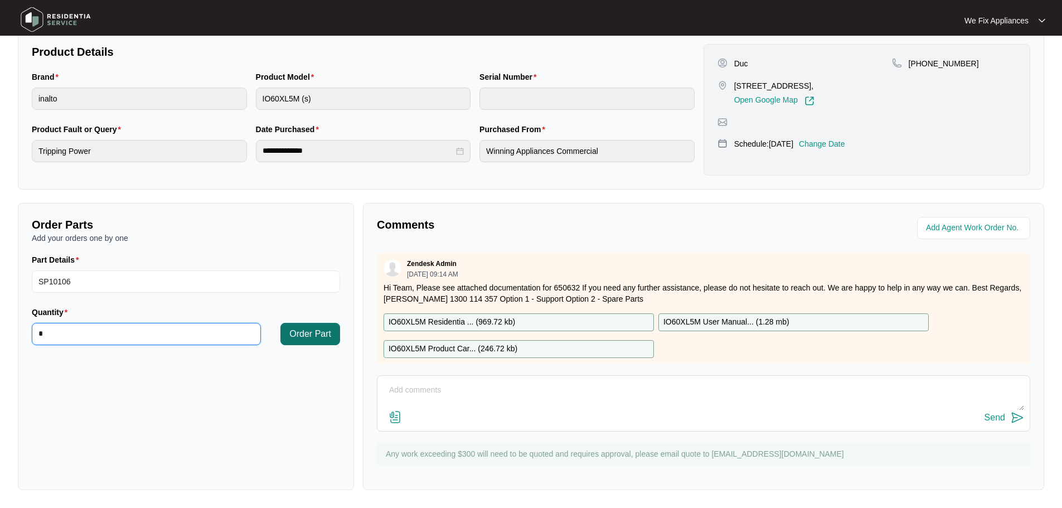
type input "*"
click at [306, 336] on span "Order Part" at bounding box center [310, 333] width 42 height 13
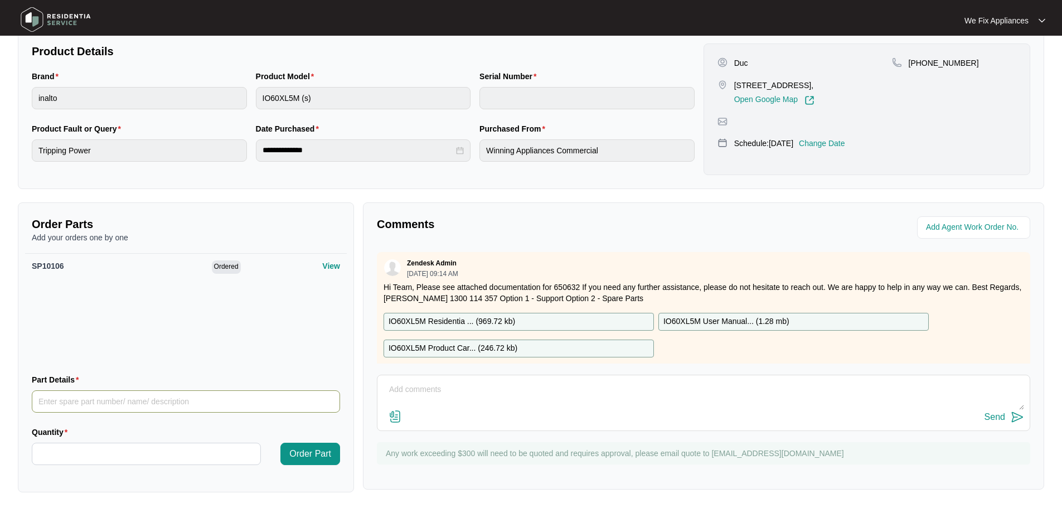
click at [147, 397] on input "Part Details" at bounding box center [186, 401] width 308 height 22
paste input "SP11591"
type input "SP11591"
click at [142, 451] on input "Quantity" at bounding box center [146, 453] width 228 height 21
type input "*"
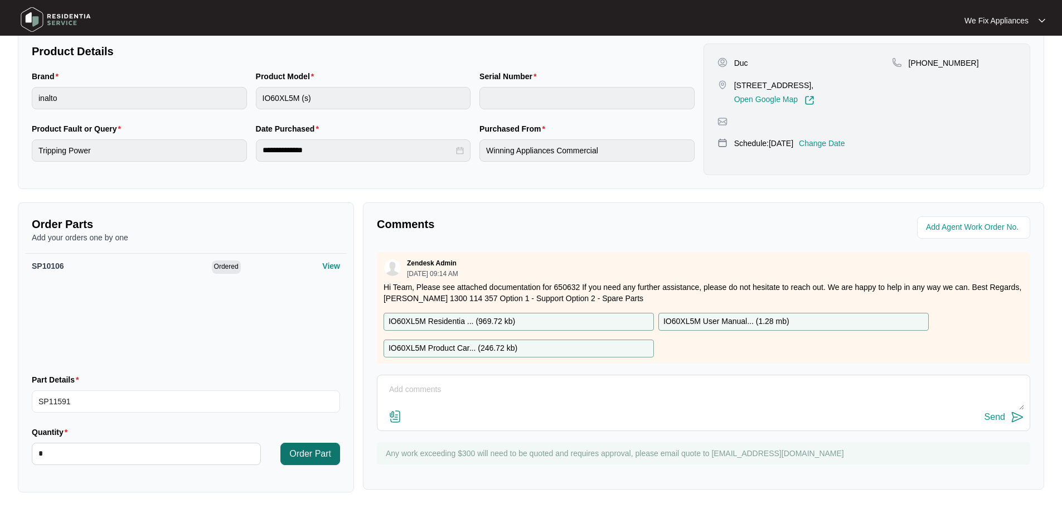
click at [309, 454] on span "Order Part" at bounding box center [310, 453] width 42 height 13
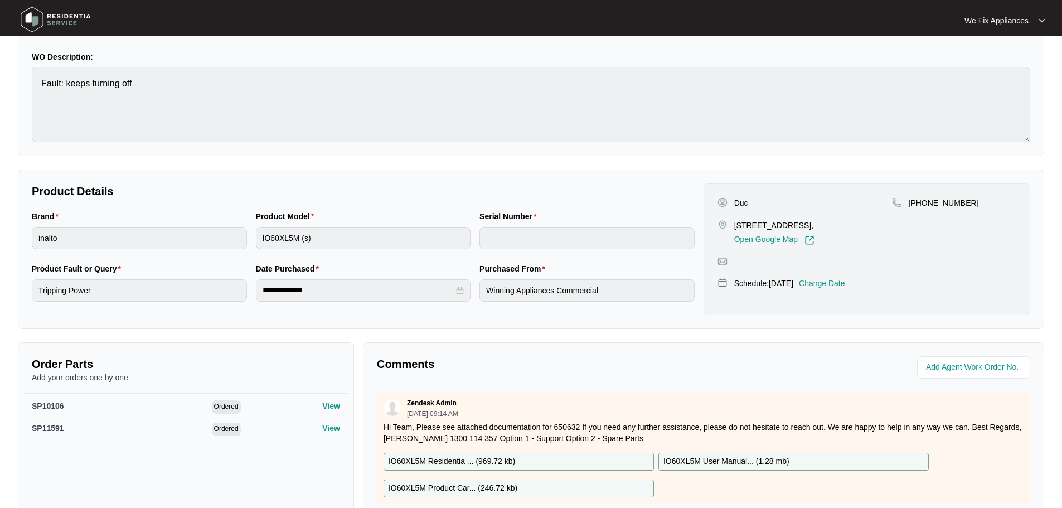
scroll to position [0, 0]
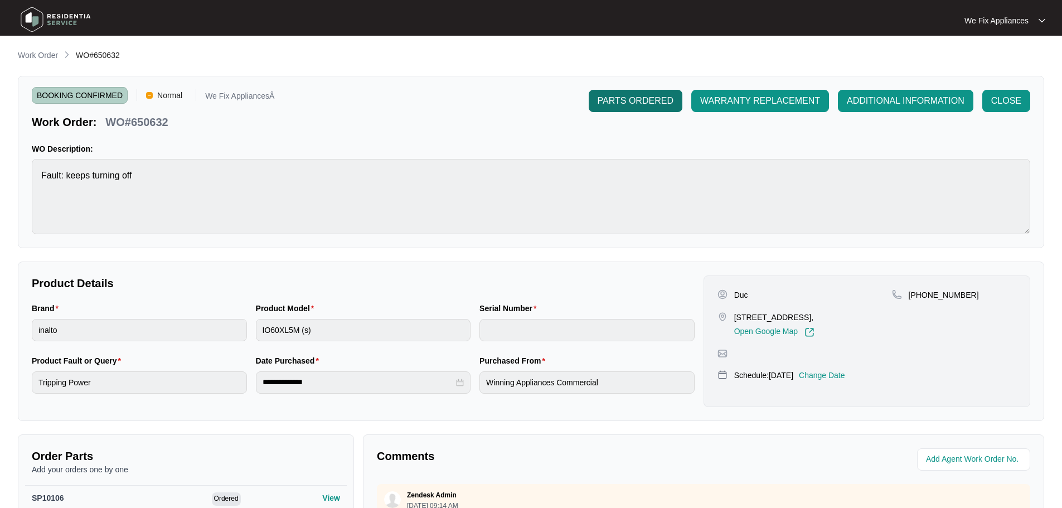
click at [624, 102] on span "PARTS ORDERED" at bounding box center [636, 100] width 76 height 13
click at [40, 20] on img at bounding box center [56, 19] width 78 height 33
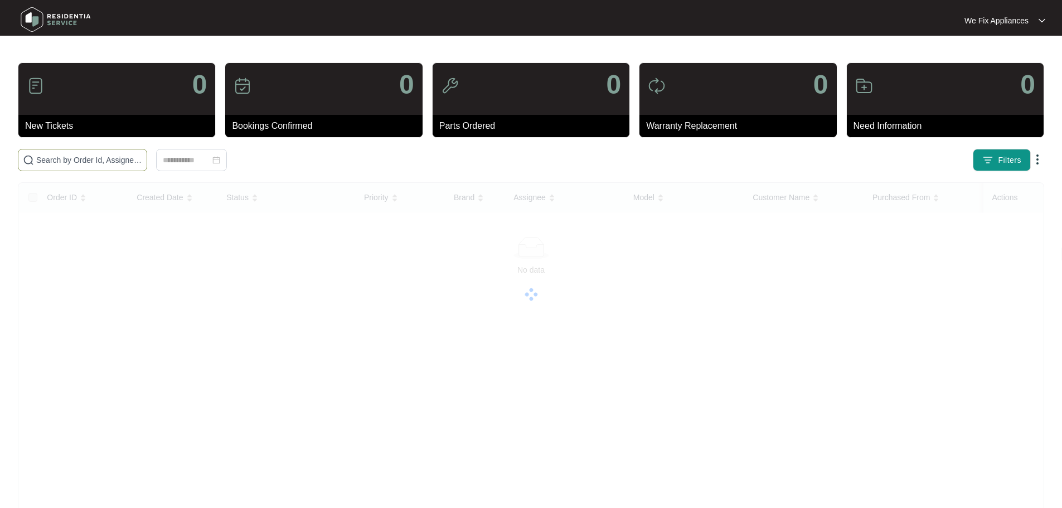
click at [69, 160] on input "text" at bounding box center [89, 160] width 106 height 12
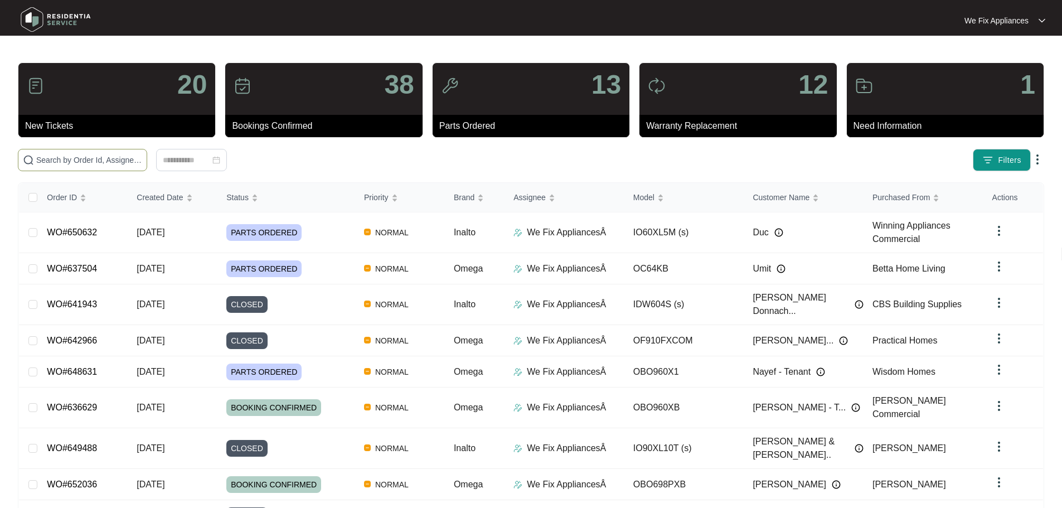
click at [69, 160] on input "text" at bounding box center [89, 160] width 106 height 12
paste input "651522"
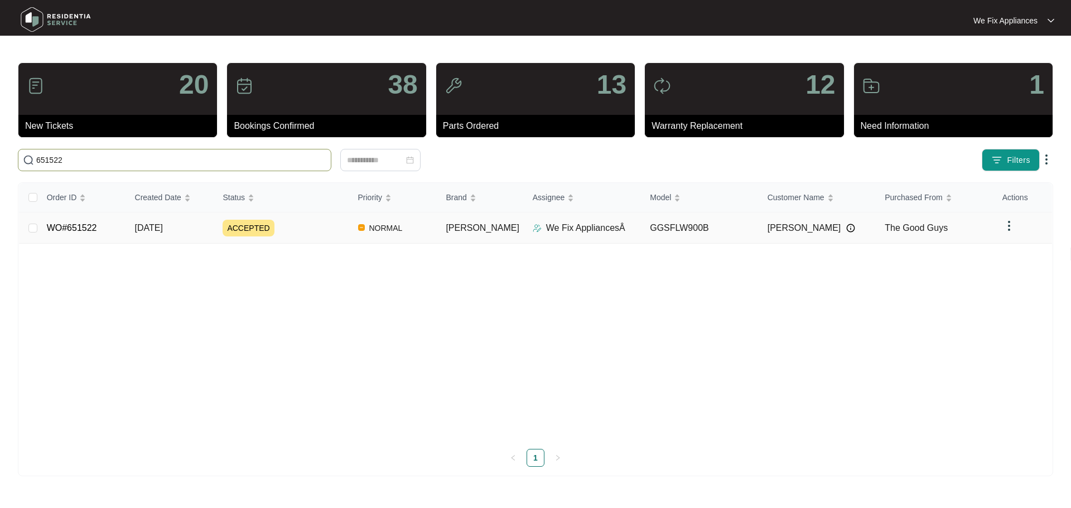
type input "651522"
click at [256, 229] on span "ACCEPTED" at bounding box center [248, 228] width 51 height 17
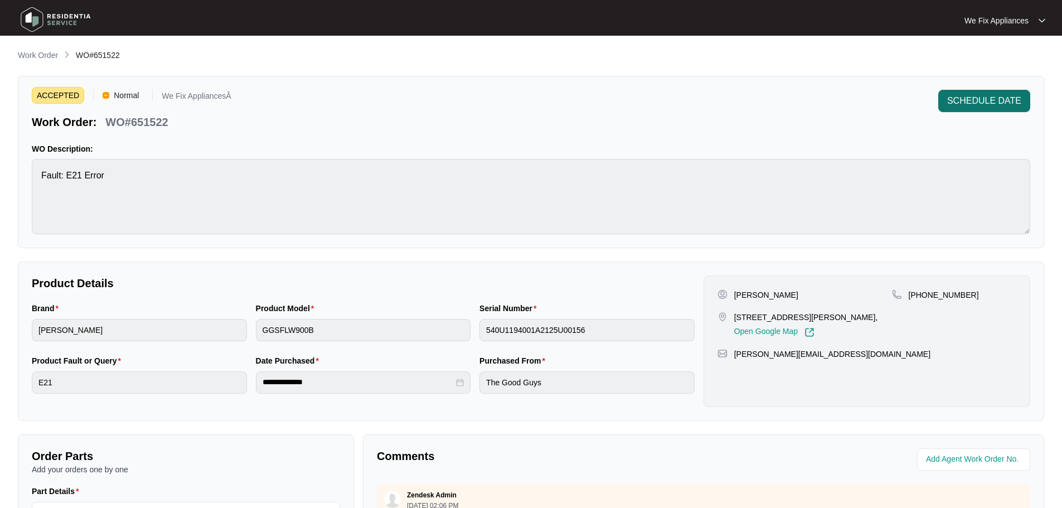
click at [975, 103] on span "SCHEDULE DATE" at bounding box center [985, 100] width 74 height 13
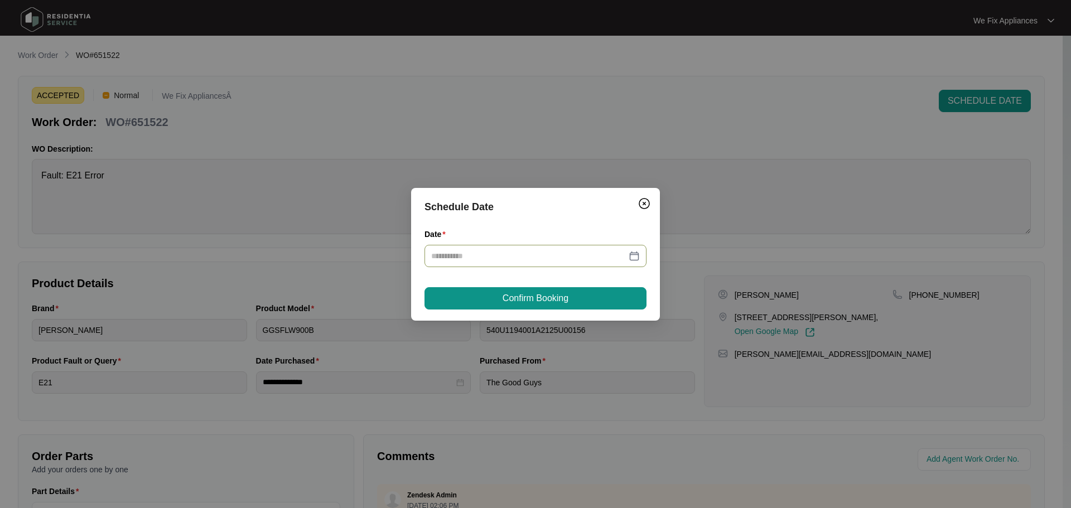
click at [633, 258] on div at bounding box center [535, 256] width 209 height 12
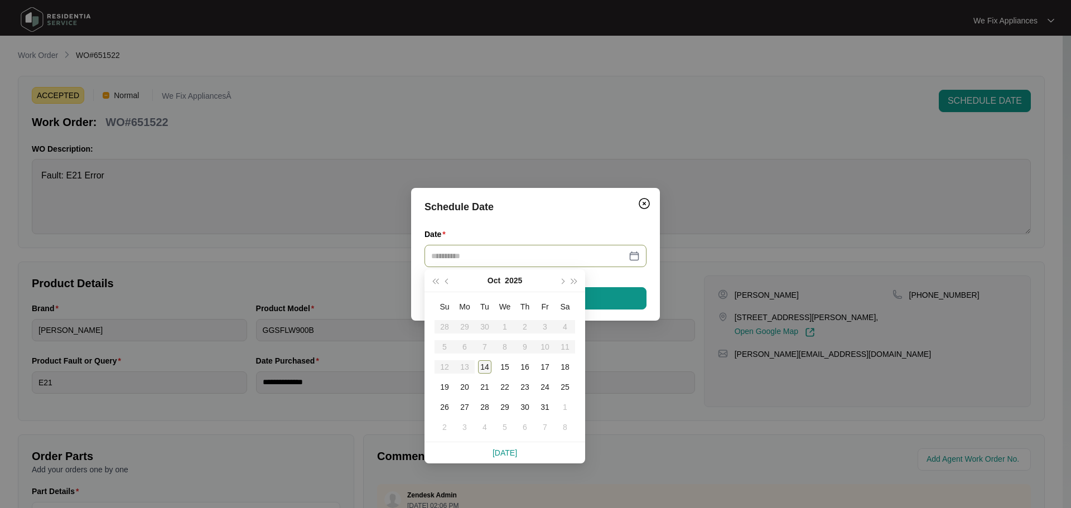
click at [490, 366] on div "14" at bounding box center [484, 366] width 13 height 13
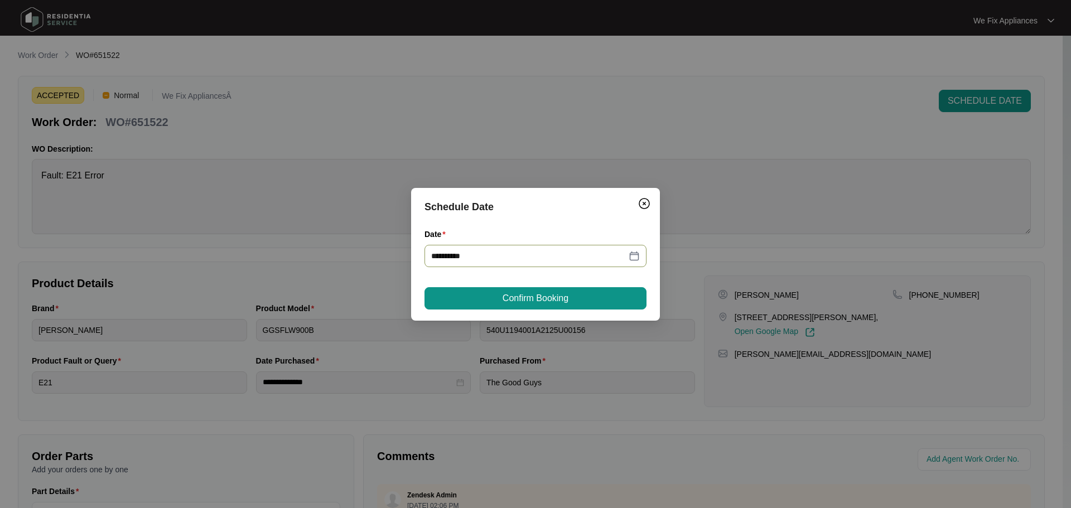
type input "**********"
click at [531, 299] on span "Confirm Booking" at bounding box center [535, 298] width 66 height 13
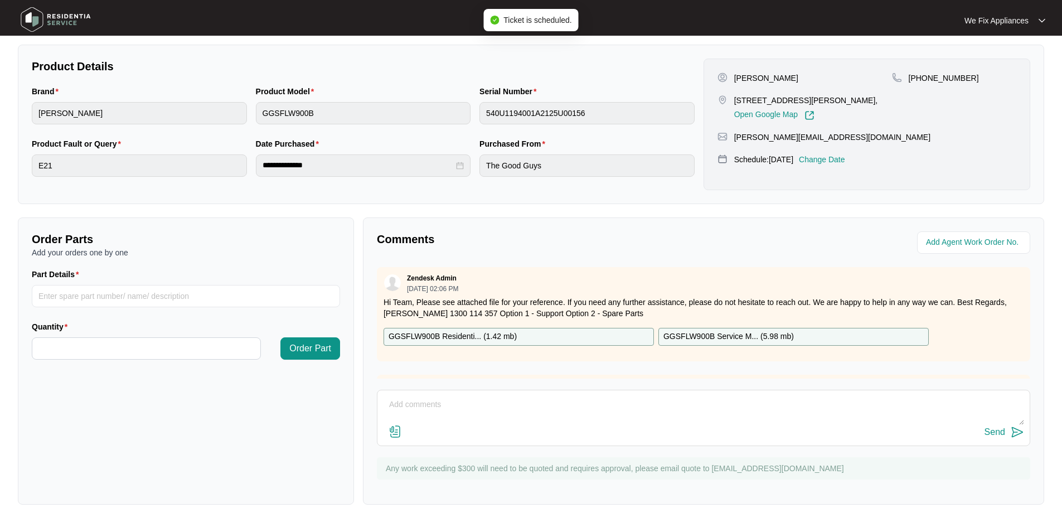
scroll to position [223, 0]
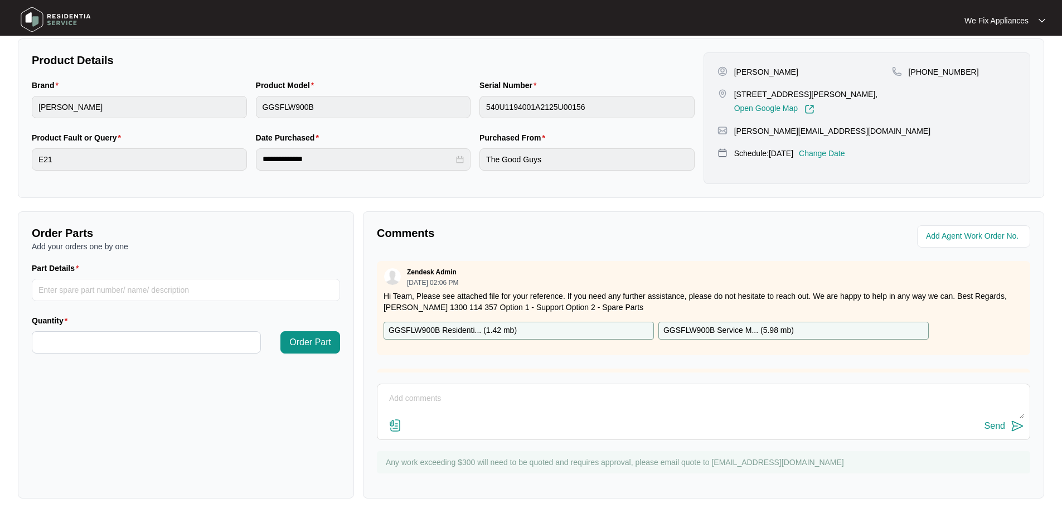
click at [468, 328] on p "GGSFLW900B Residenti... ( 1.42 mb )" at bounding box center [453, 331] width 128 height 12
click at [127, 298] on input "Part Details" at bounding box center [186, 290] width 308 height 22
paste input "SP10324"
type input "SP10324"
click at [108, 343] on input "Quantity" at bounding box center [146, 342] width 228 height 21
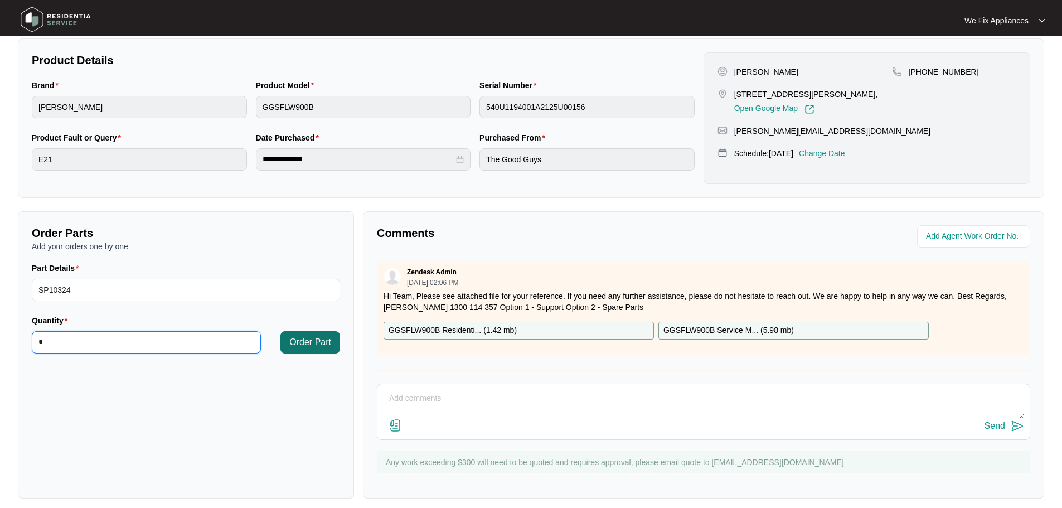
type input "*"
click at [310, 342] on span "Order Part" at bounding box center [310, 342] width 42 height 13
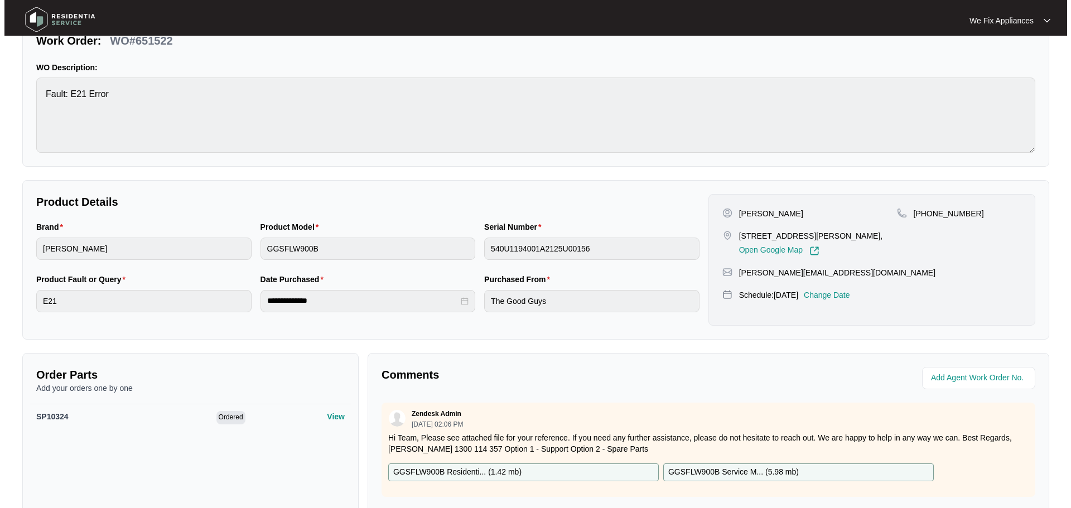
scroll to position [0, 0]
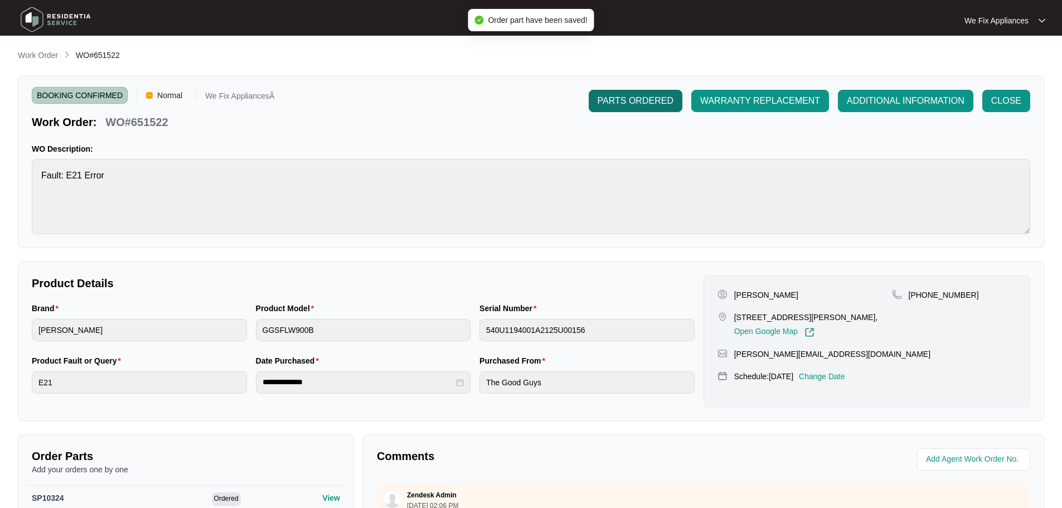
click at [627, 105] on span "PARTS ORDERED" at bounding box center [636, 100] width 76 height 13
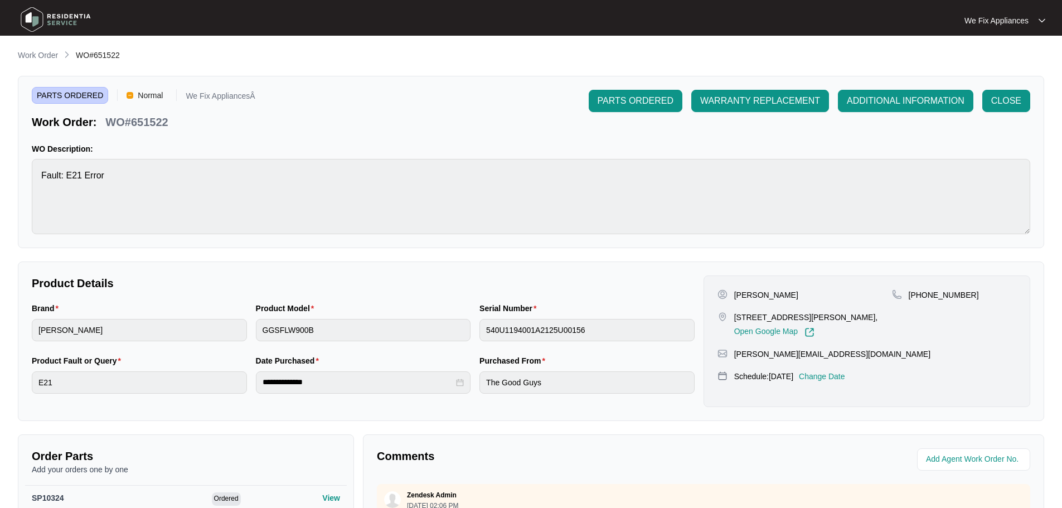
click at [21, 19] on img at bounding box center [56, 19] width 78 height 33
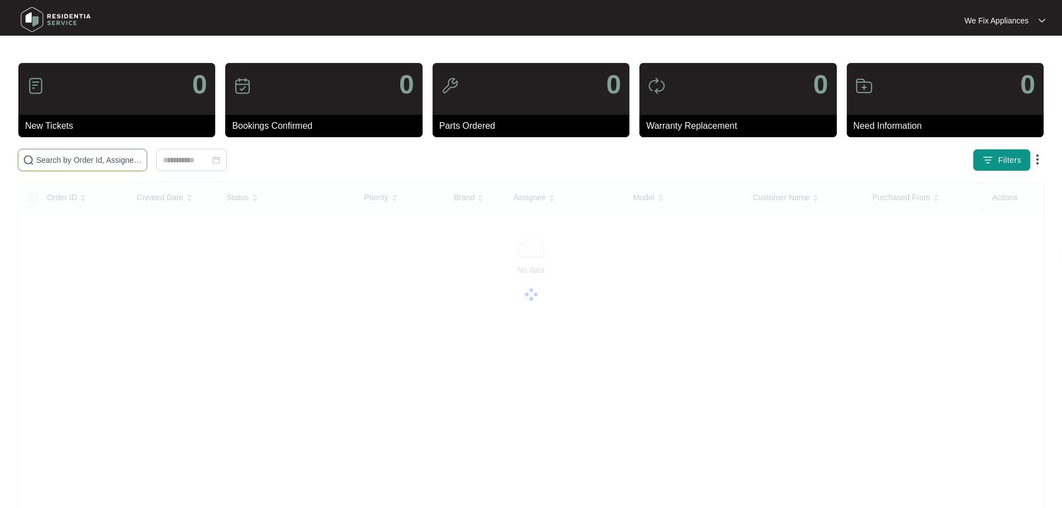
click at [76, 160] on input "text" at bounding box center [89, 160] width 106 height 12
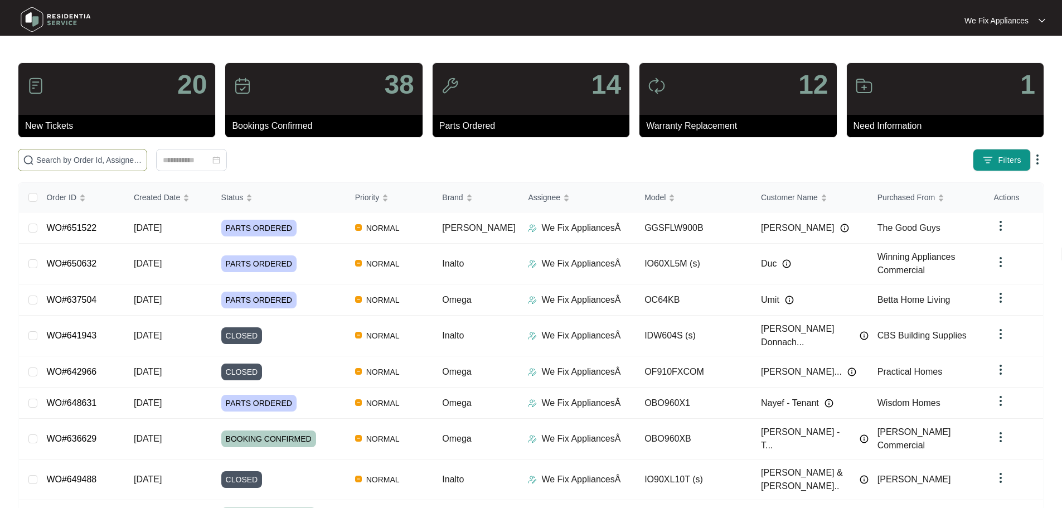
paste input "648082"
type input "648082"
